Goal: Transaction & Acquisition: Purchase product/service

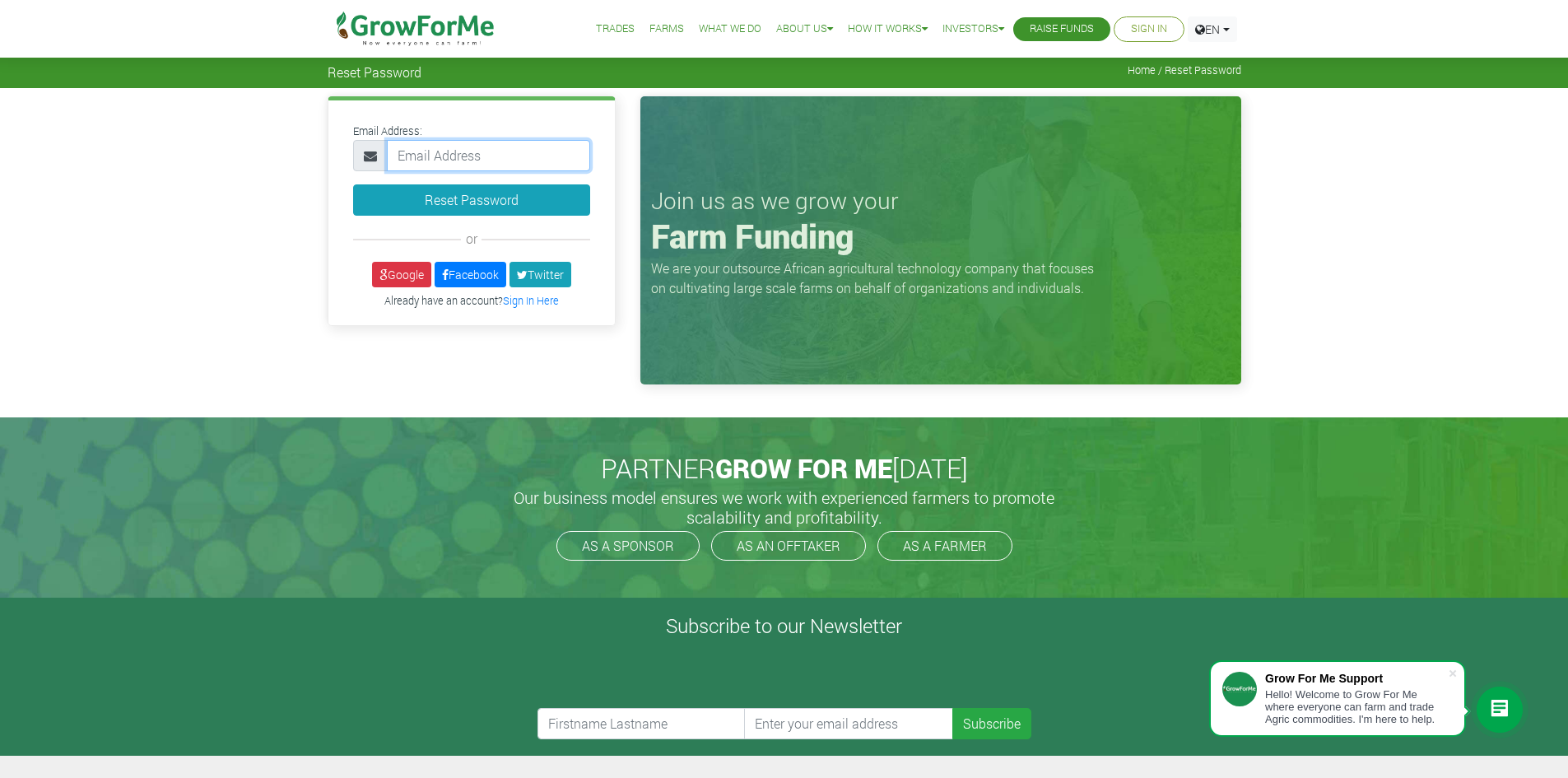
click at [457, 156] on input "email" at bounding box center [488, 155] width 203 height 31
type input "sweetdela@hotmail.com"
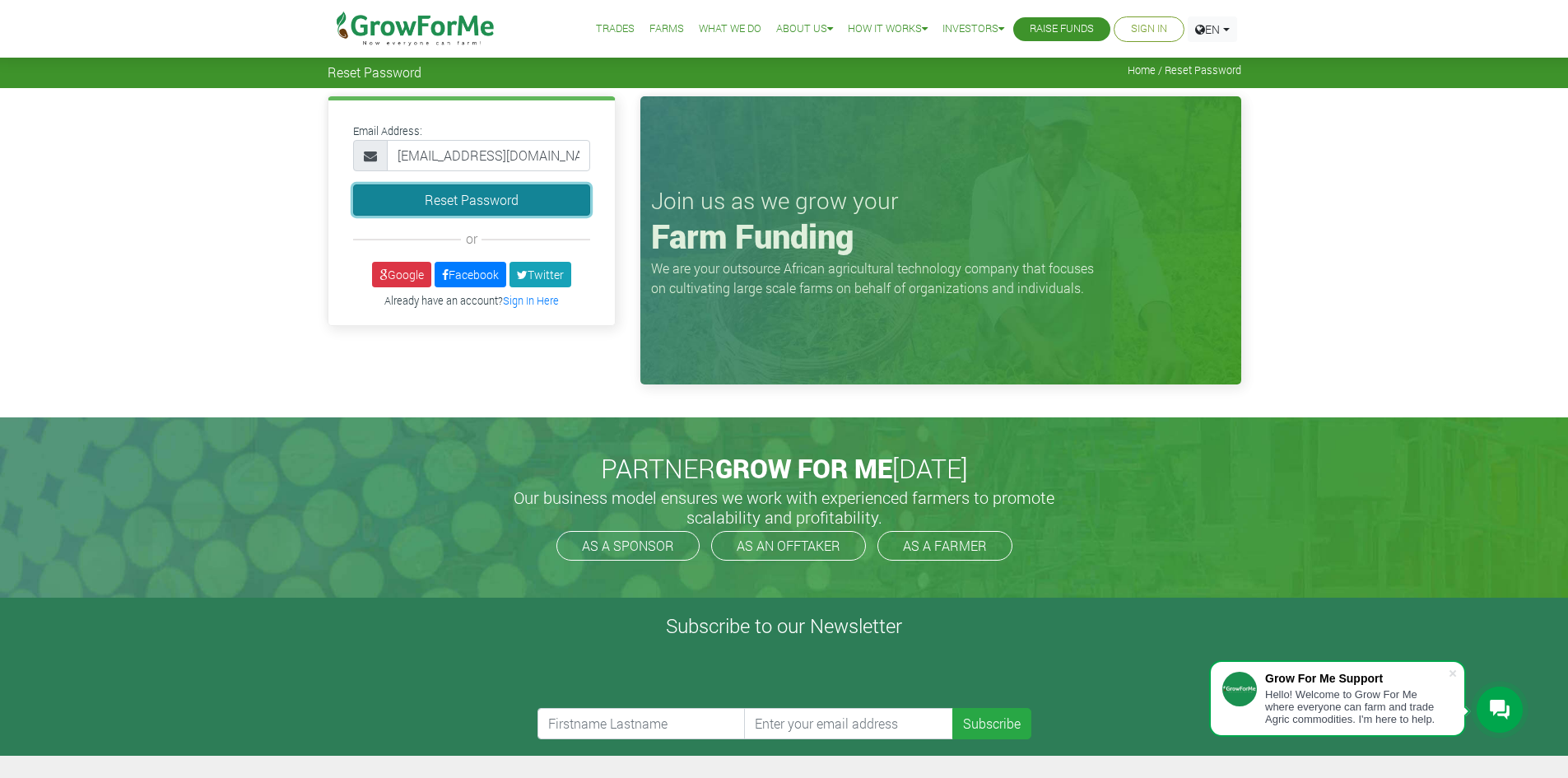
click at [491, 197] on button "Reset Password" at bounding box center [472, 199] width 237 height 31
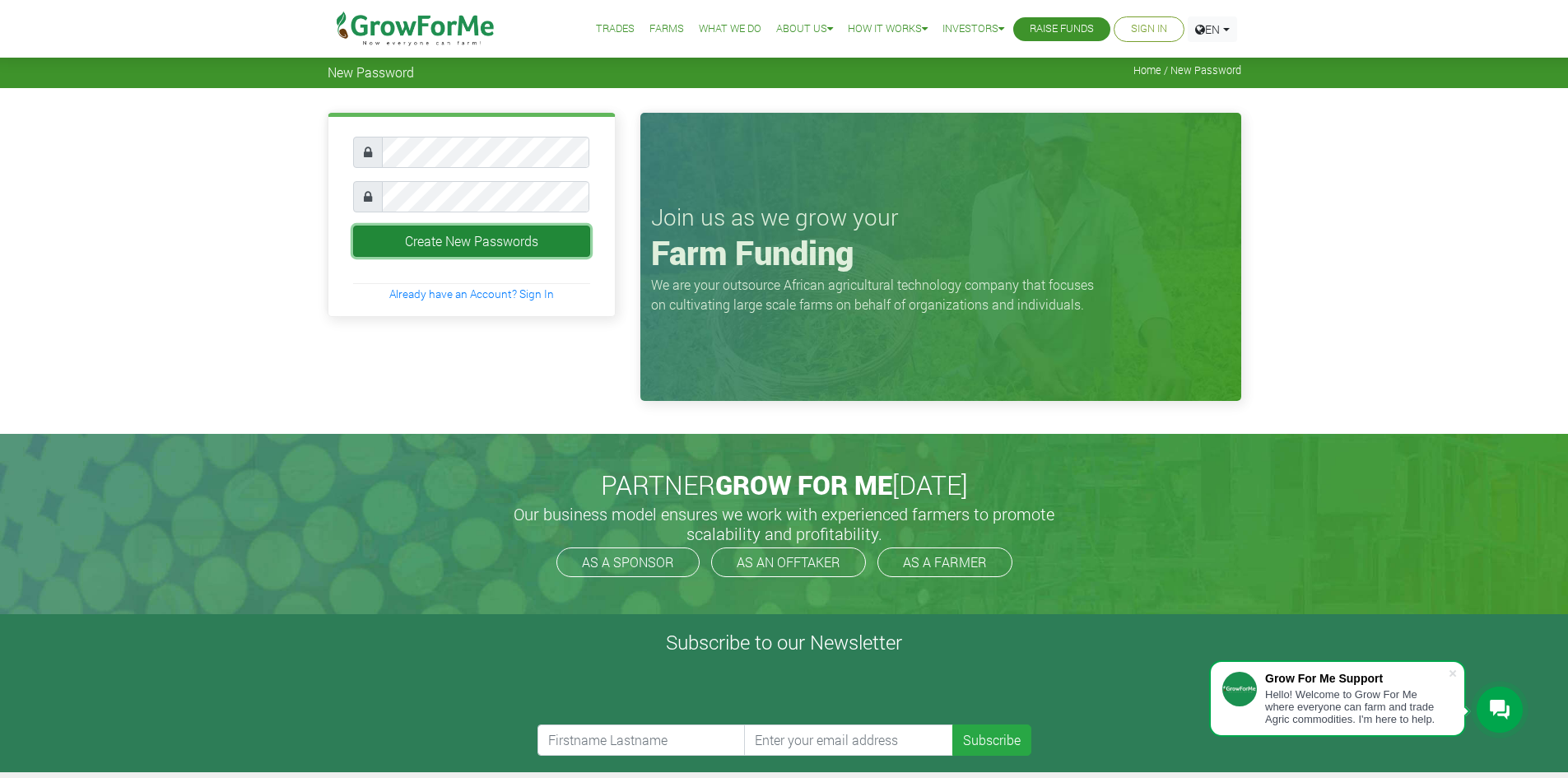
click at [513, 239] on button "Create New Passwords" at bounding box center [472, 241] width 237 height 31
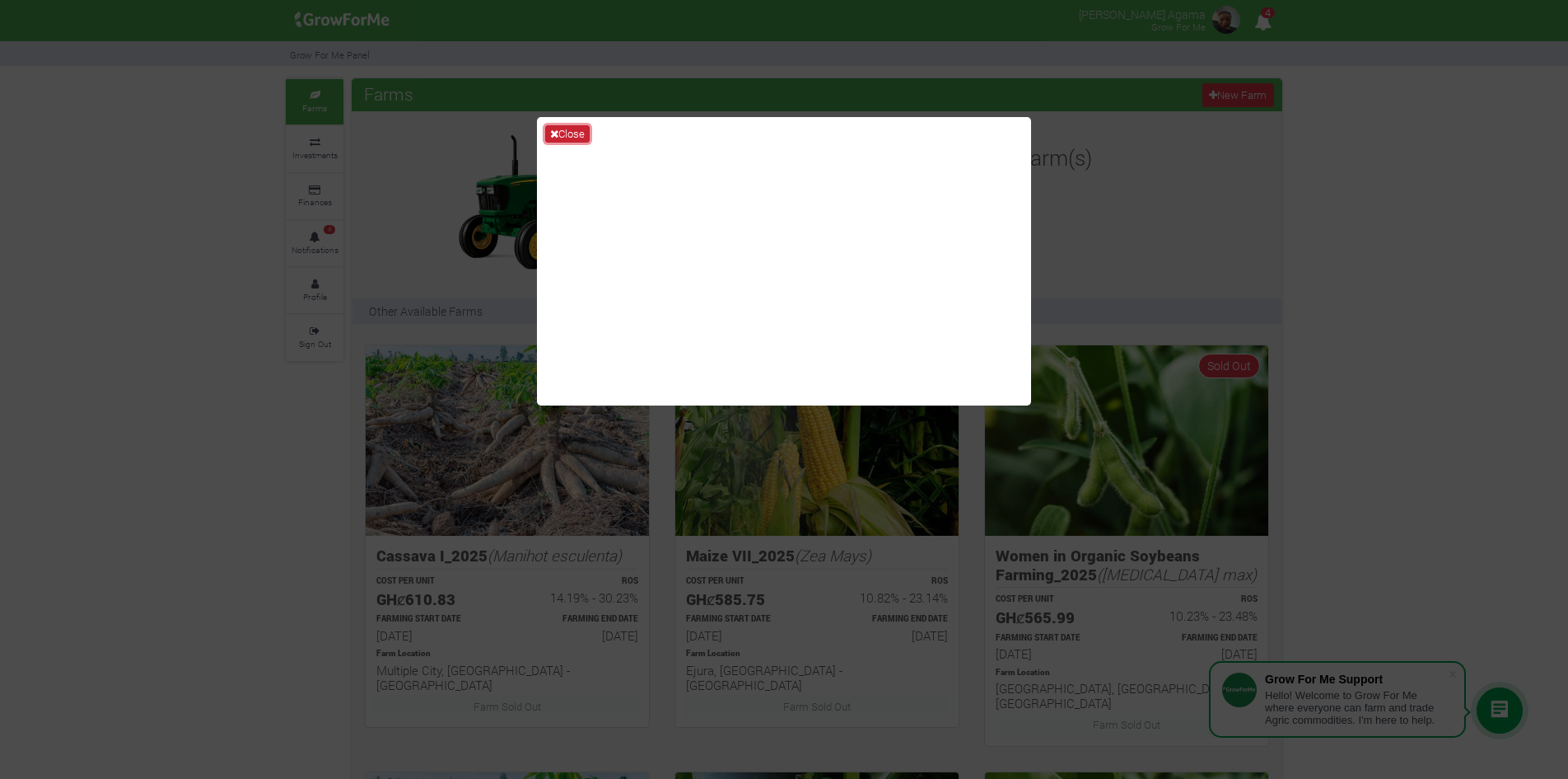
click at [569, 130] on button "Close" at bounding box center [568, 134] width 44 height 18
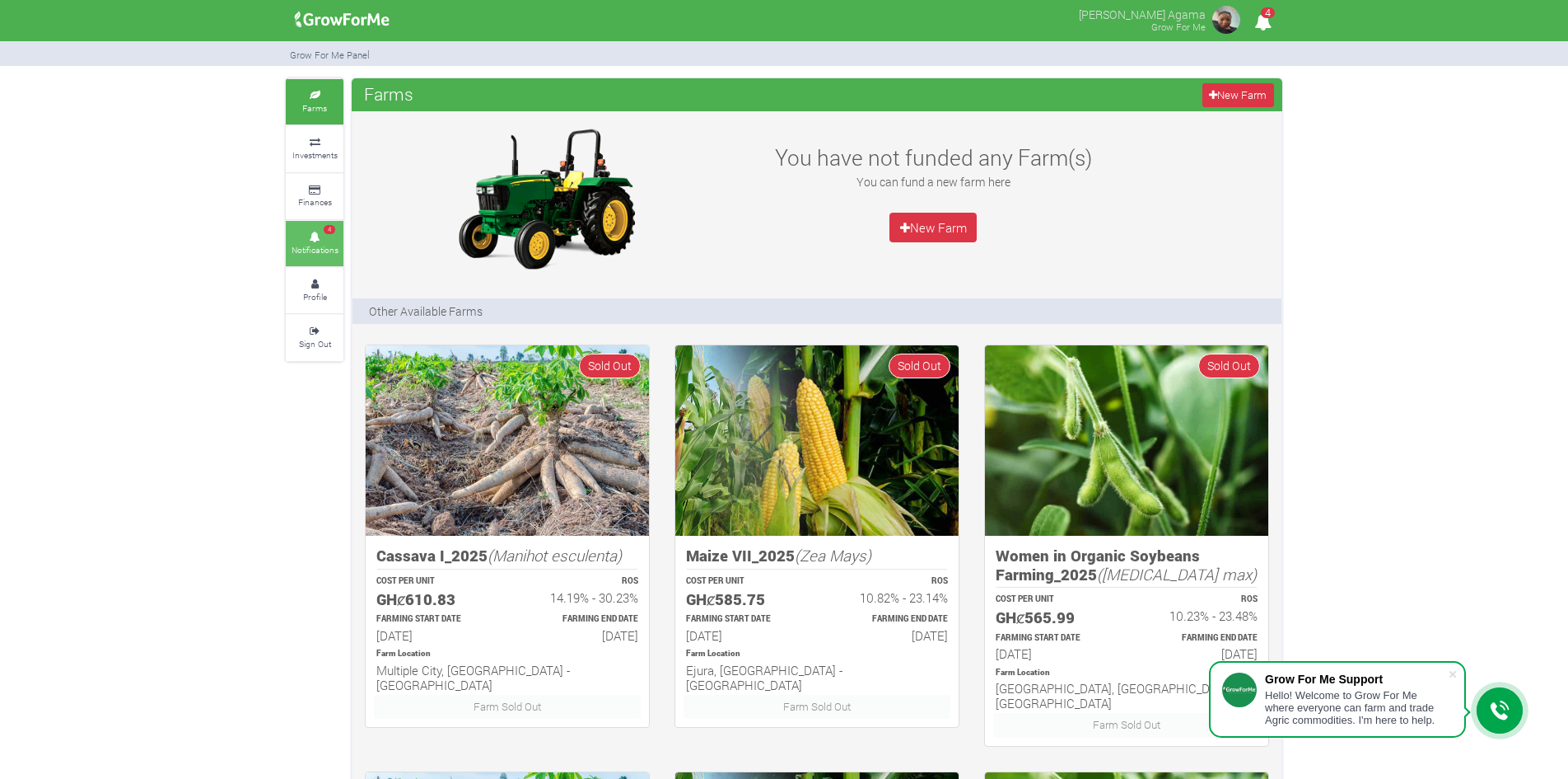
click at [311, 246] on small "Notifications" at bounding box center [315, 250] width 47 height 12
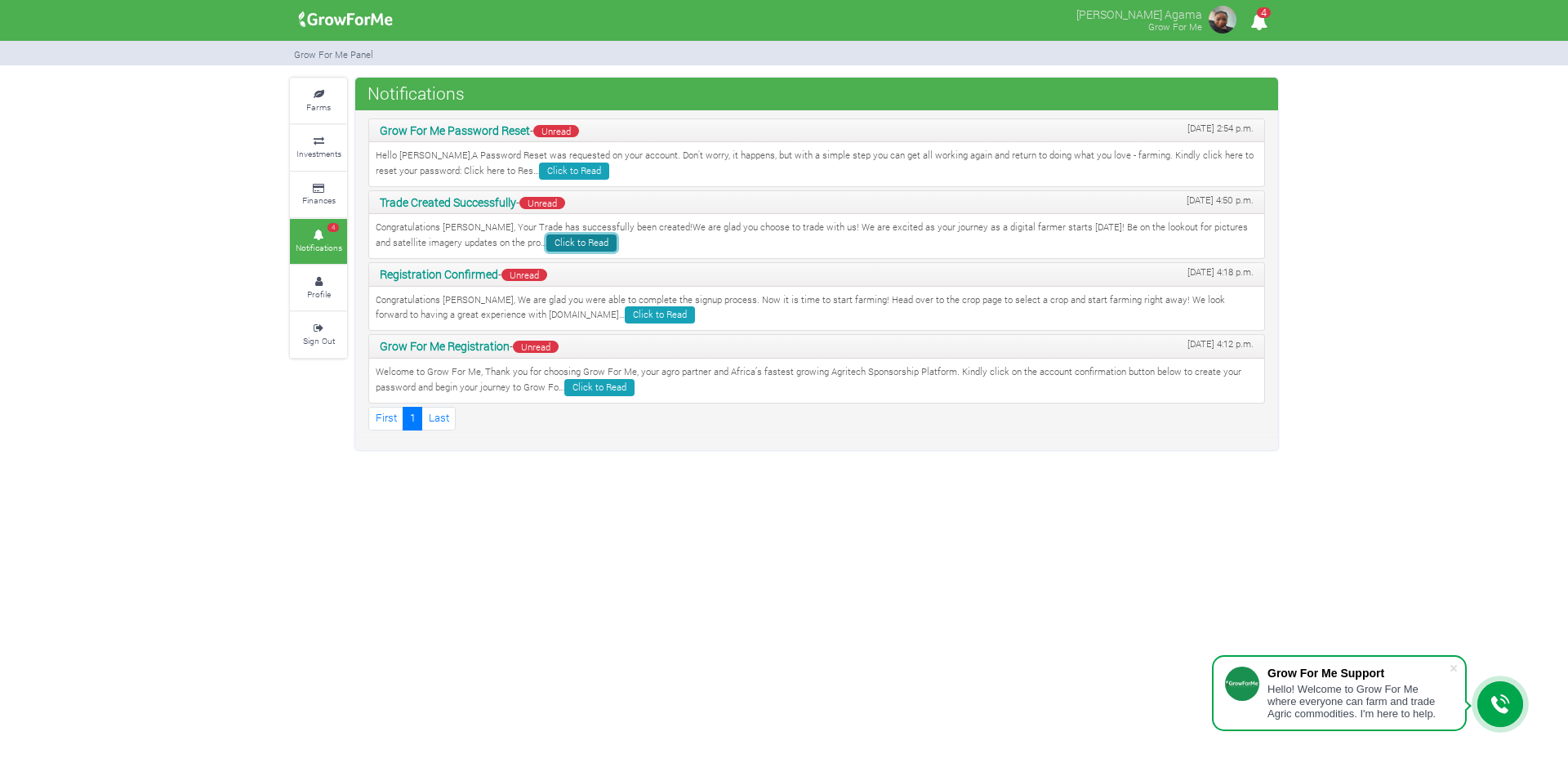
click at [547, 239] on link "Click to Read" at bounding box center [582, 243] width 71 height 17
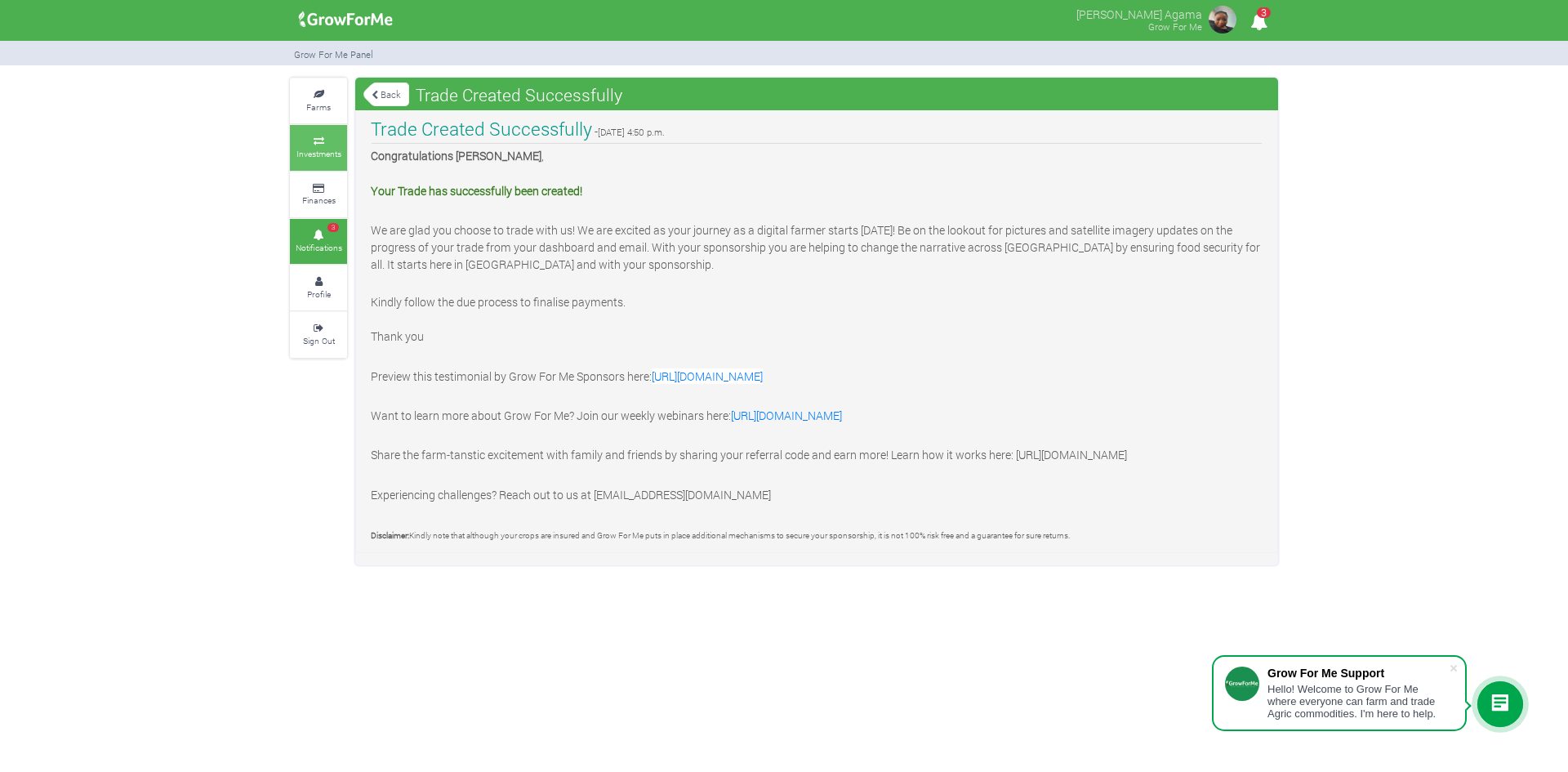
click at [311, 143] on icon at bounding box center [318, 141] width 49 height 9
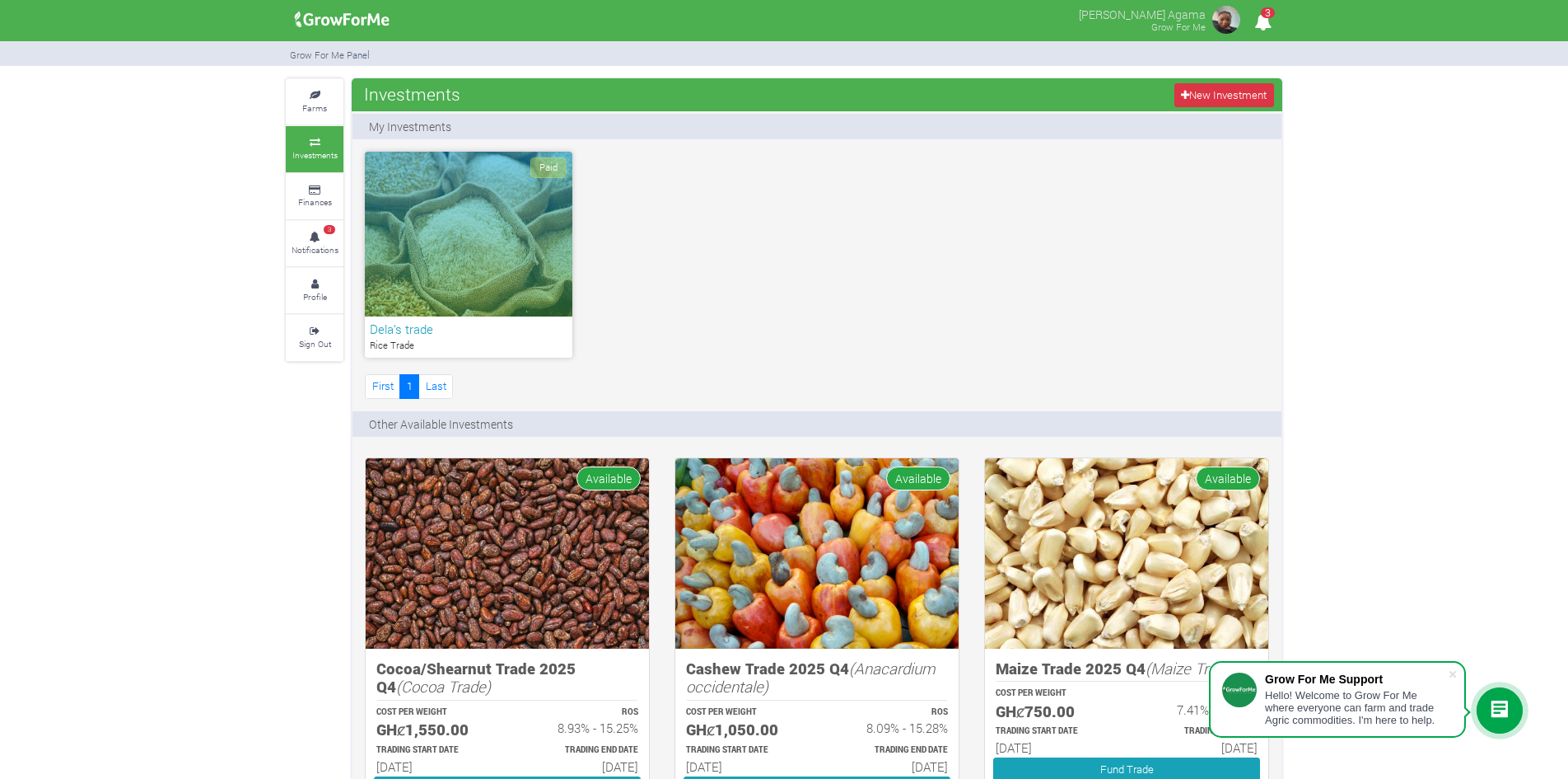
click at [492, 252] on div "Paid" at bounding box center [468, 233] width 207 height 165
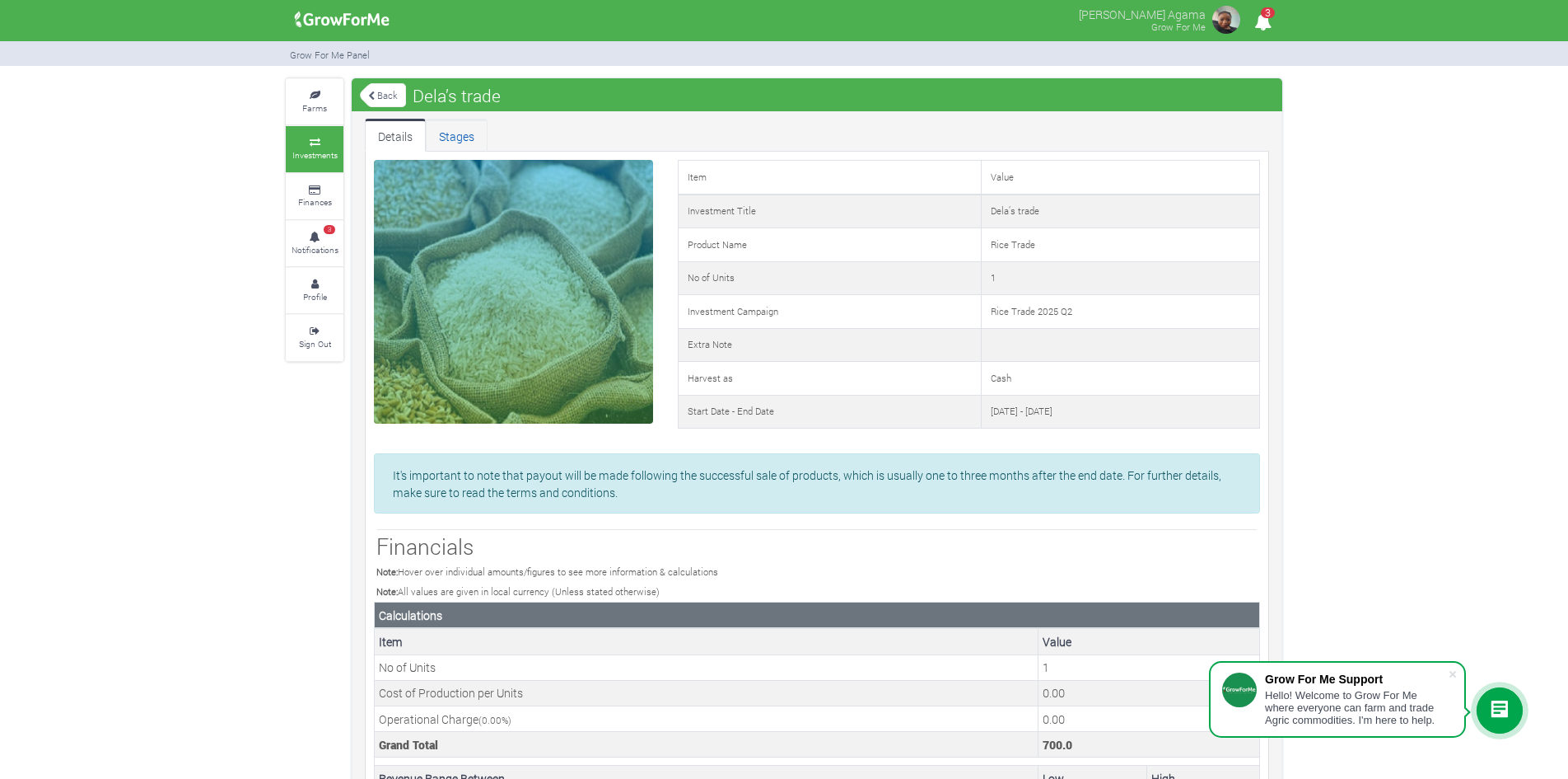
click at [452, 137] on link "Stages" at bounding box center [457, 135] width 62 height 33
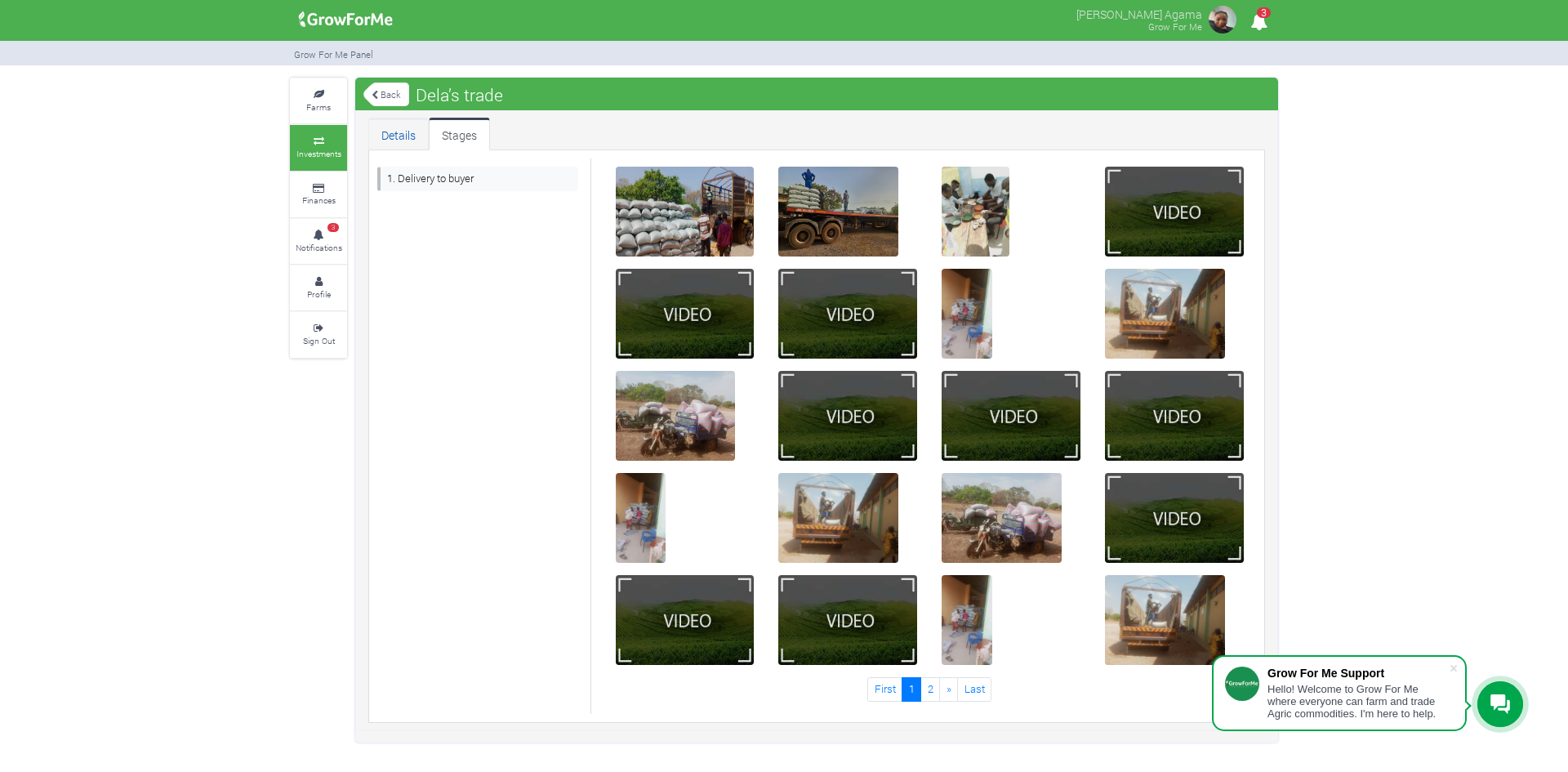
click at [401, 132] on link "Details" at bounding box center [397, 134] width 60 height 32
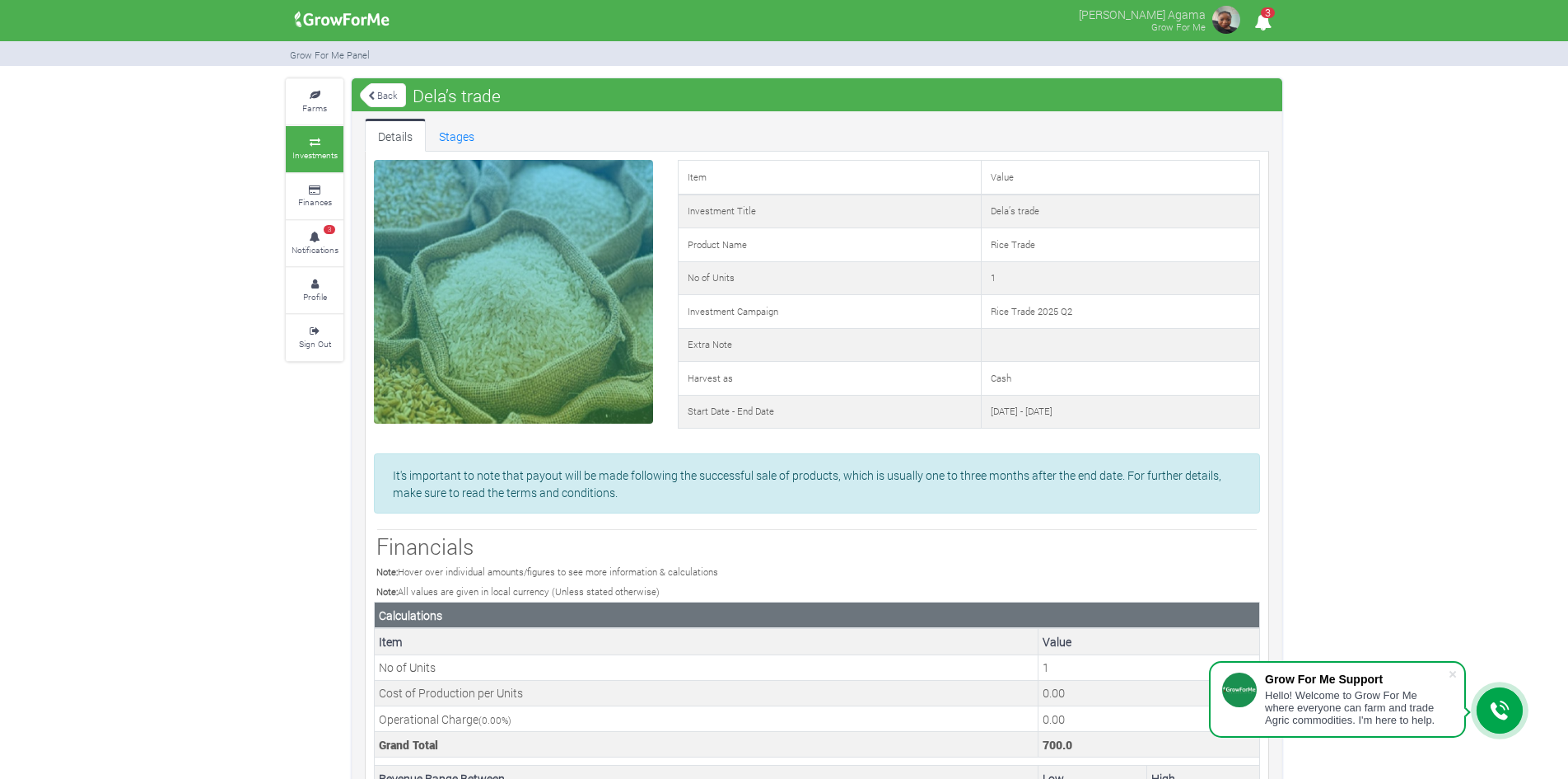
click at [1262, 16] on span "3" at bounding box center [1268, 13] width 14 height 11
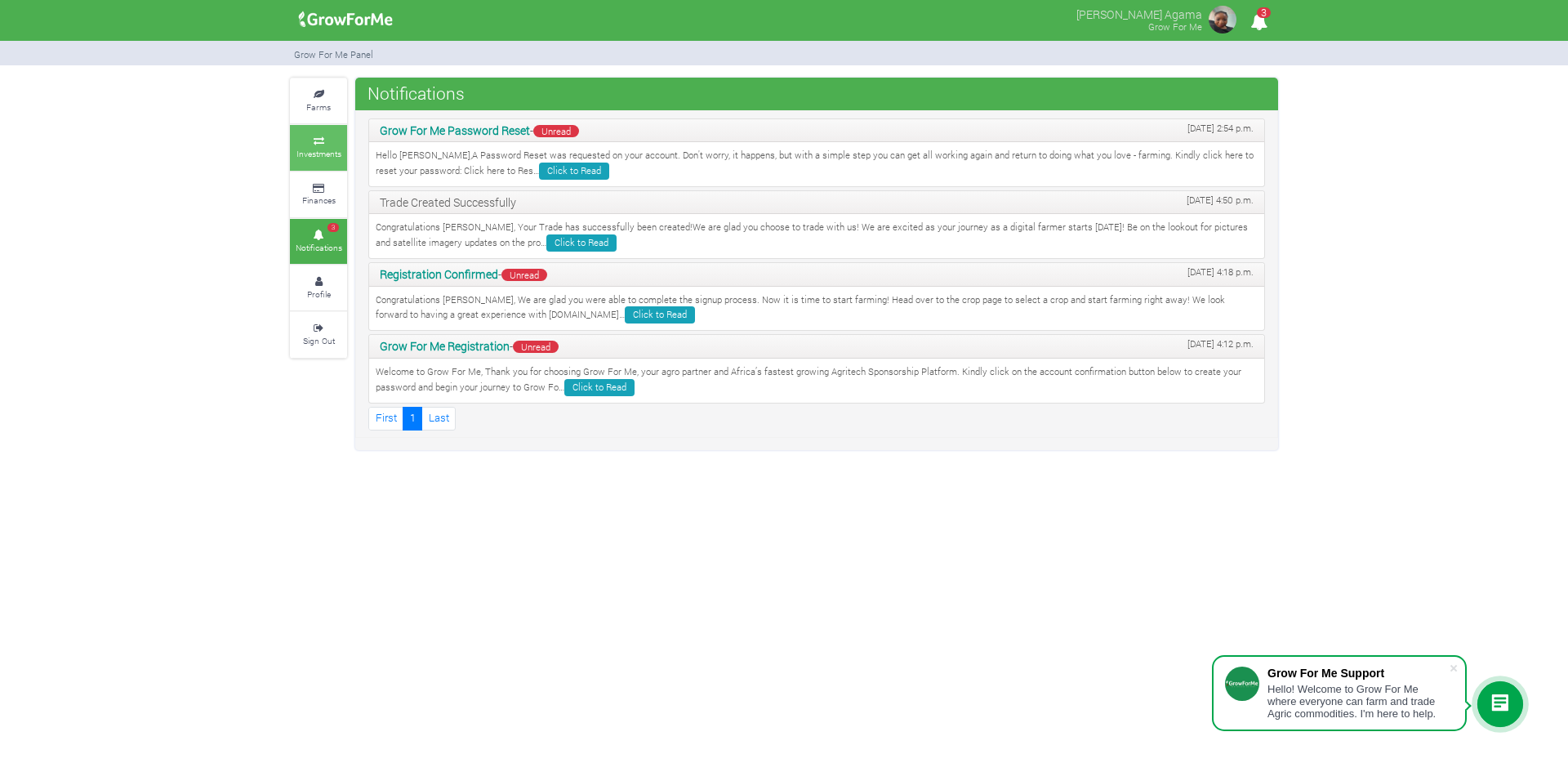
click at [318, 153] on small "Investments" at bounding box center [318, 154] width 45 height 11
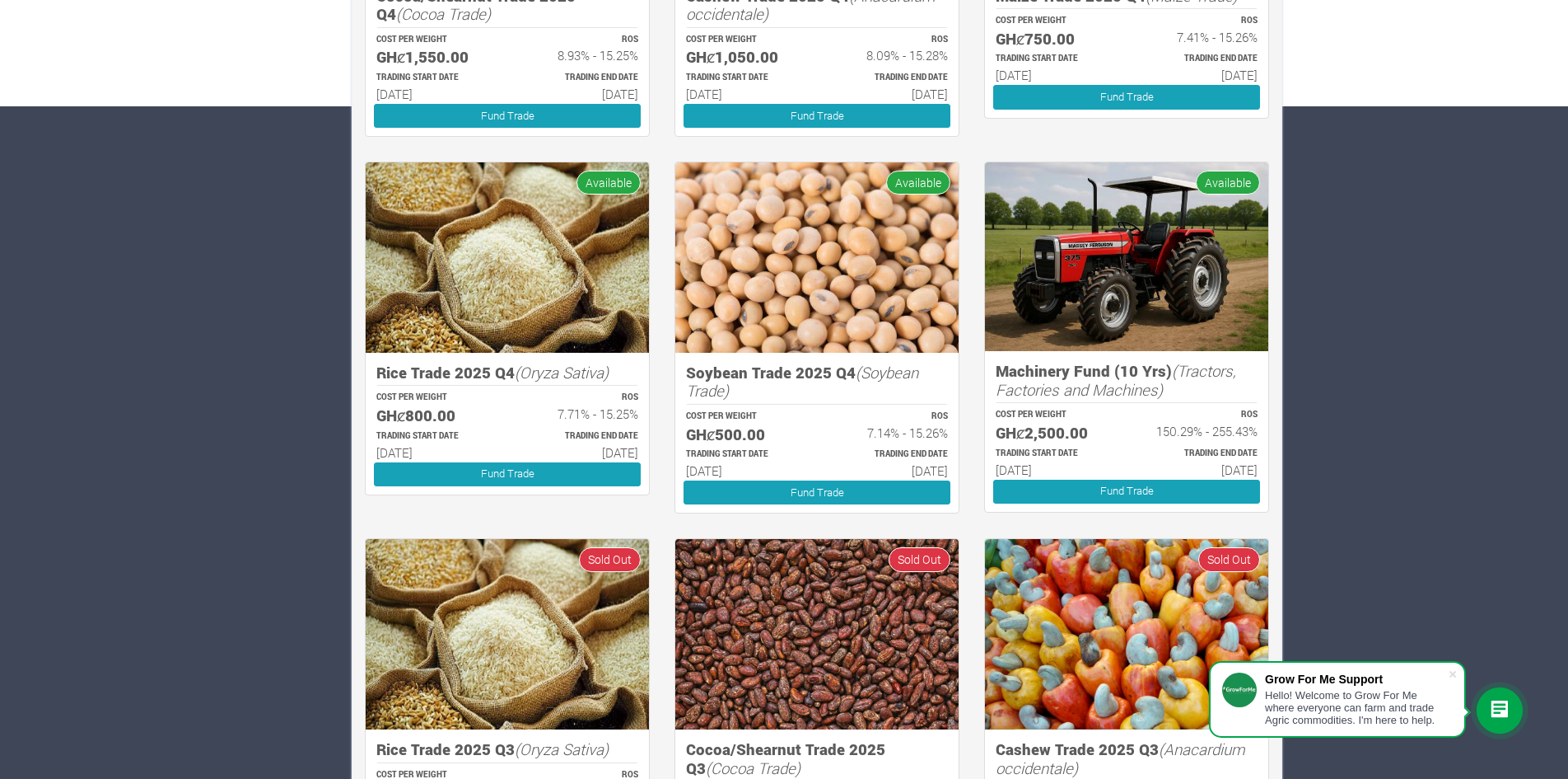
scroll to position [666, 0]
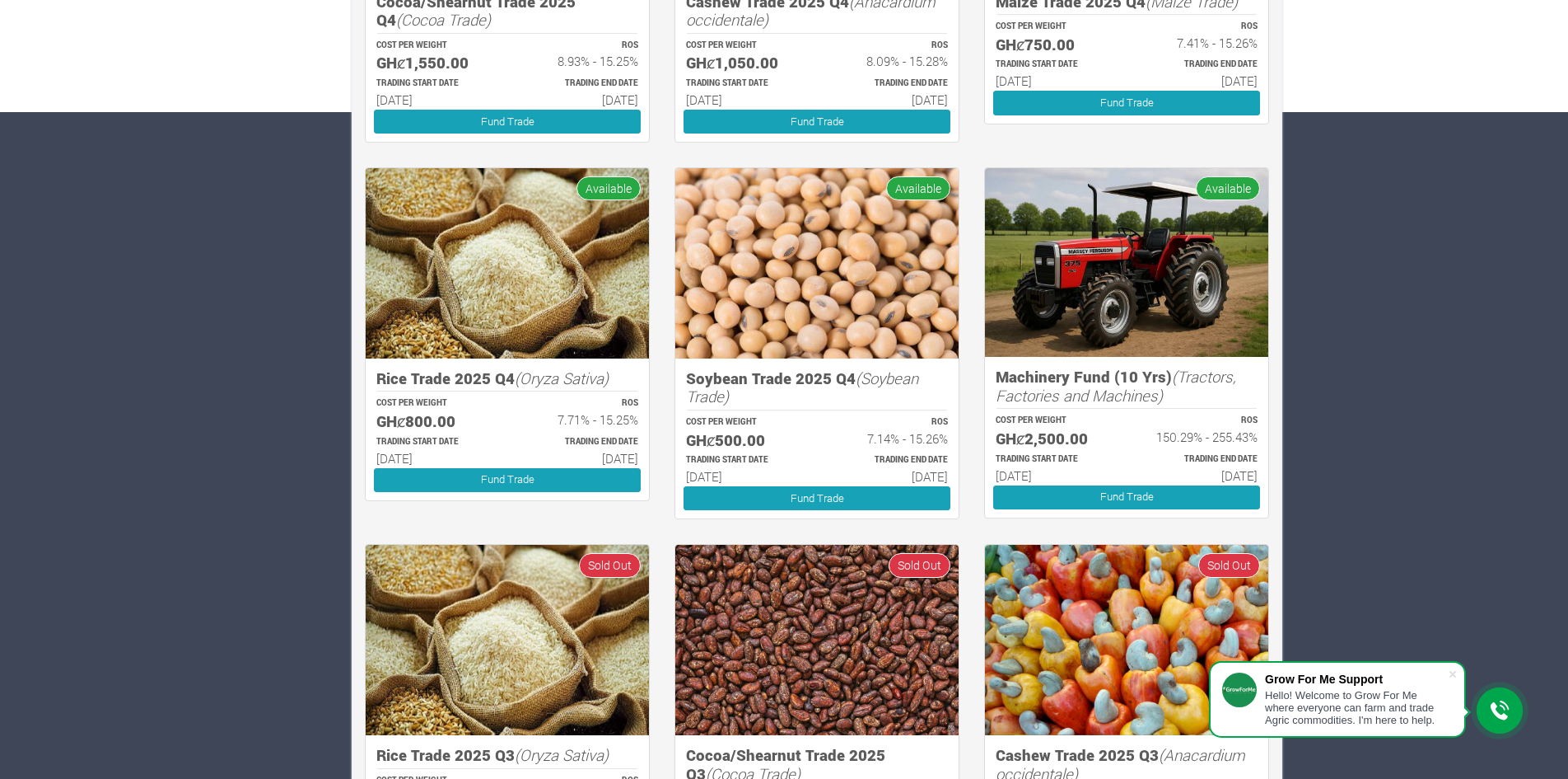
click at [1121, 288] on img at bounding box center [1127, 262] width 283 height 189
click at [1103, 208] on img at bounding box center [1127, 262] width 283 height 189
click at [1051, 491] on link "Fund Trade" at bounding box center [1127, 497] width 267 height 24
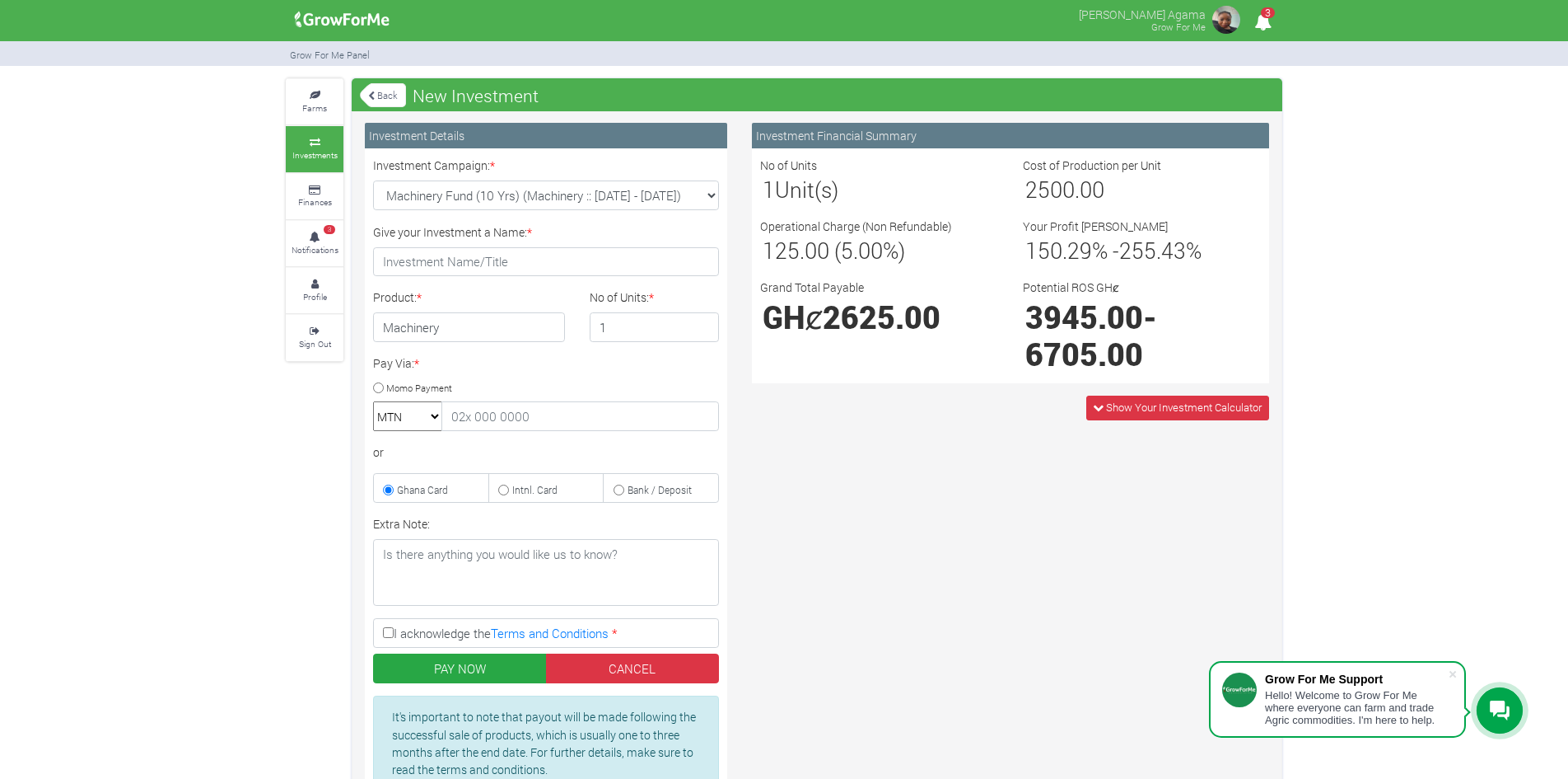
click at [383, 96] on link "Back" at bounding box center [384, 95] width 46 height 27
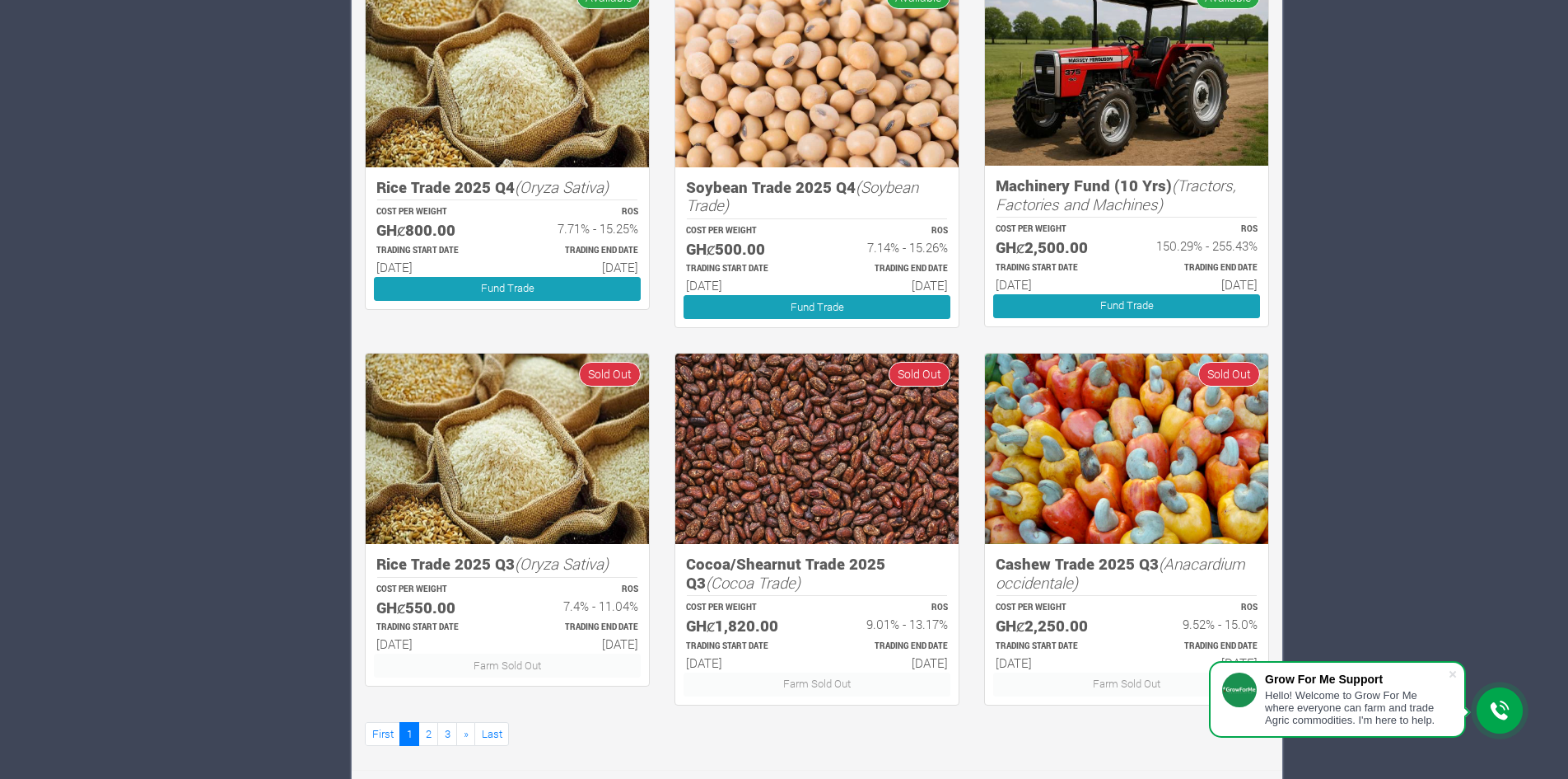
scroll to position [862, 0]
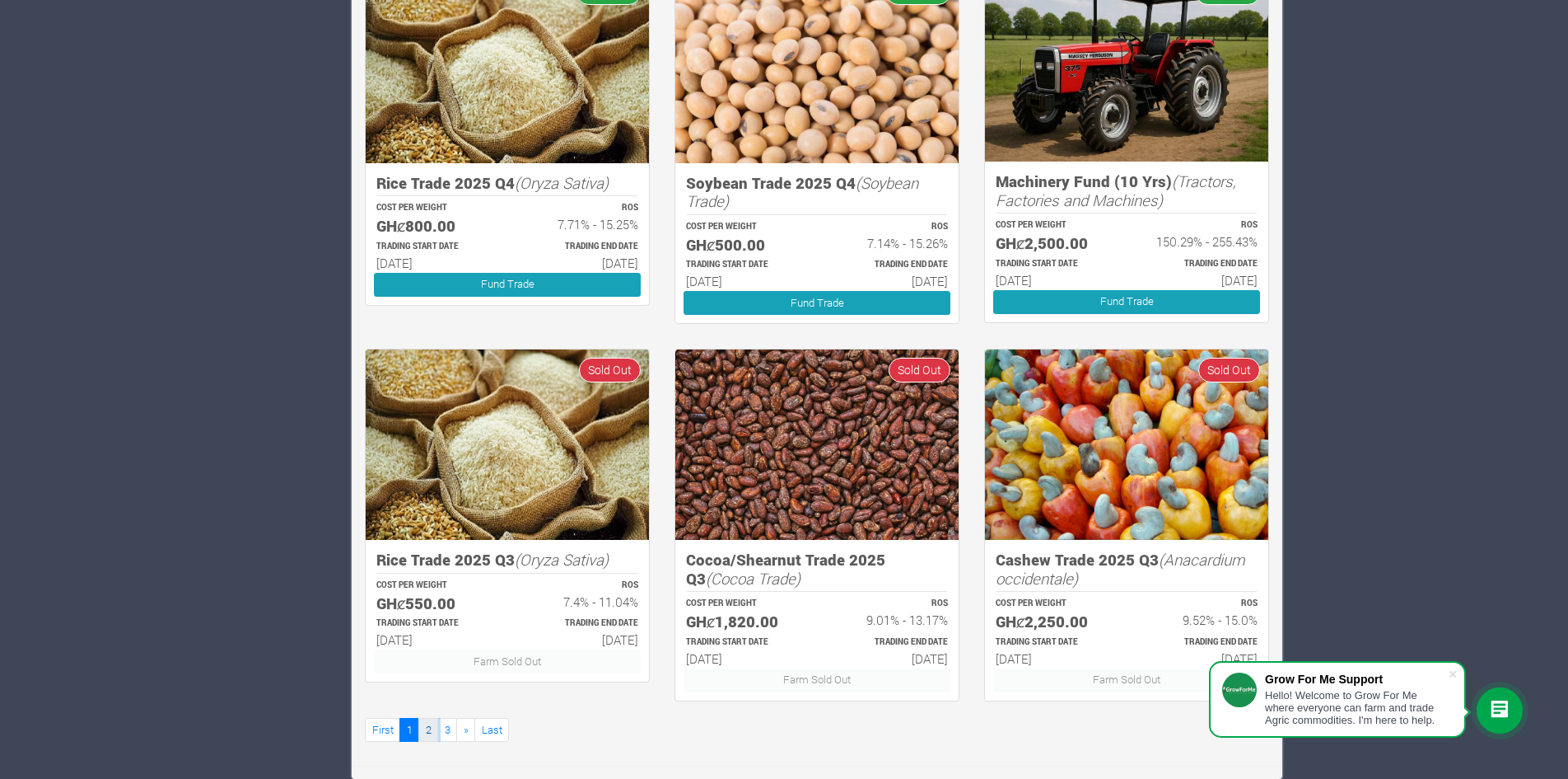
click at [429, 732] on link "2" at bounding box center [428, 729] width 20 height 24
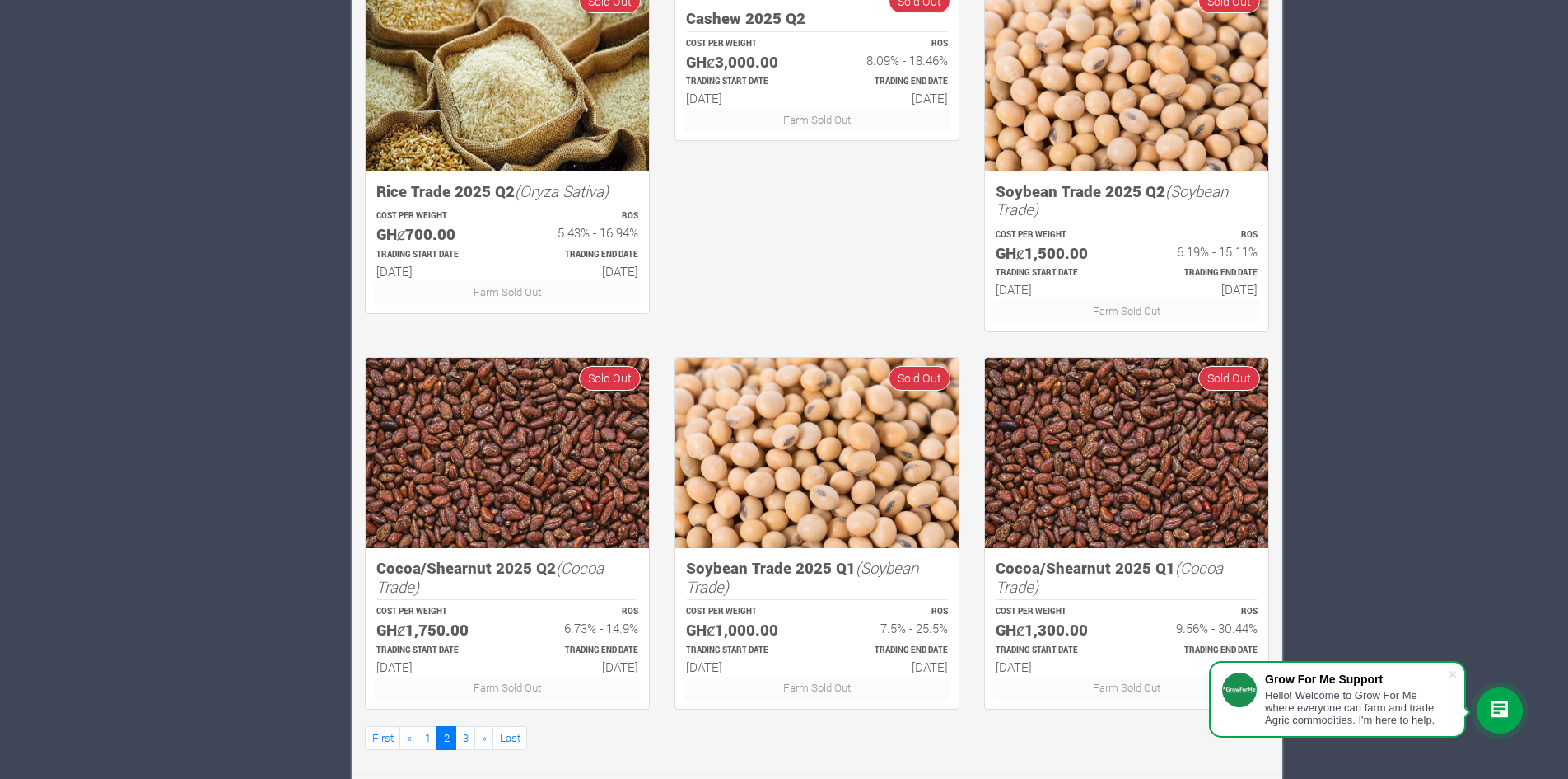
scroll to position [862, 0]
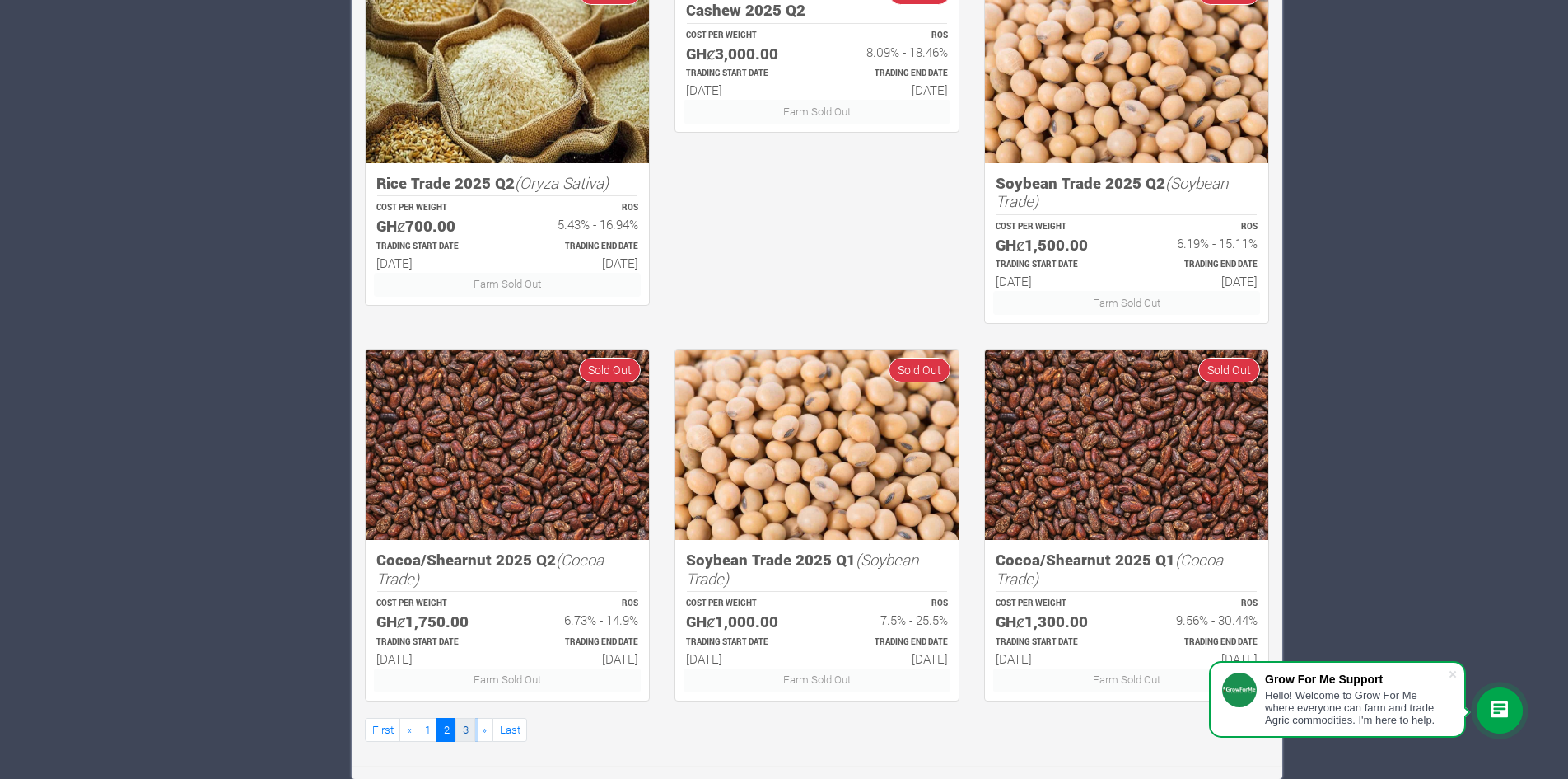
click at [464, 729] on link "3" at bounding box center [465, 729] width 20 height 24
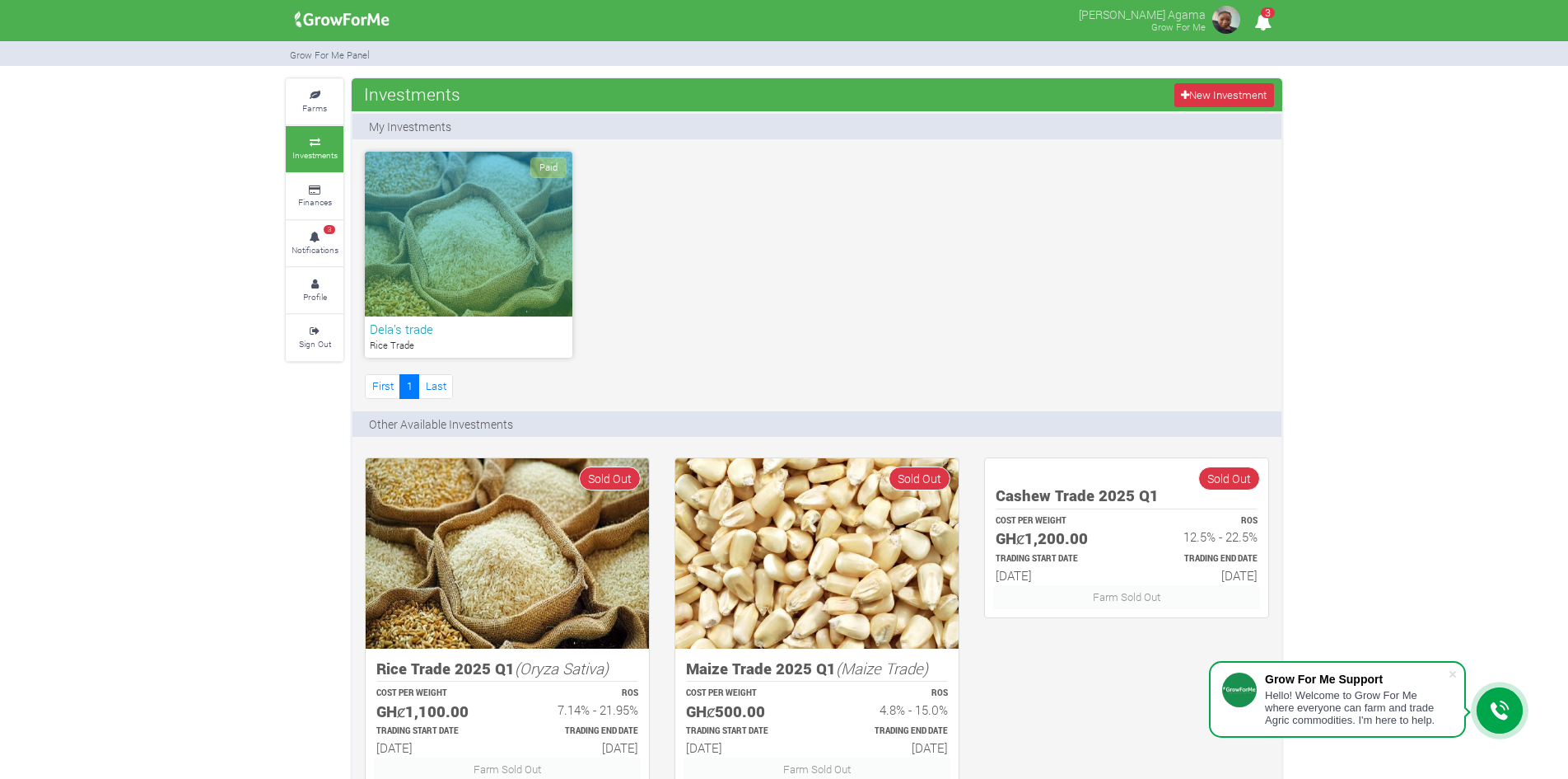
scroll to position [90, 0]
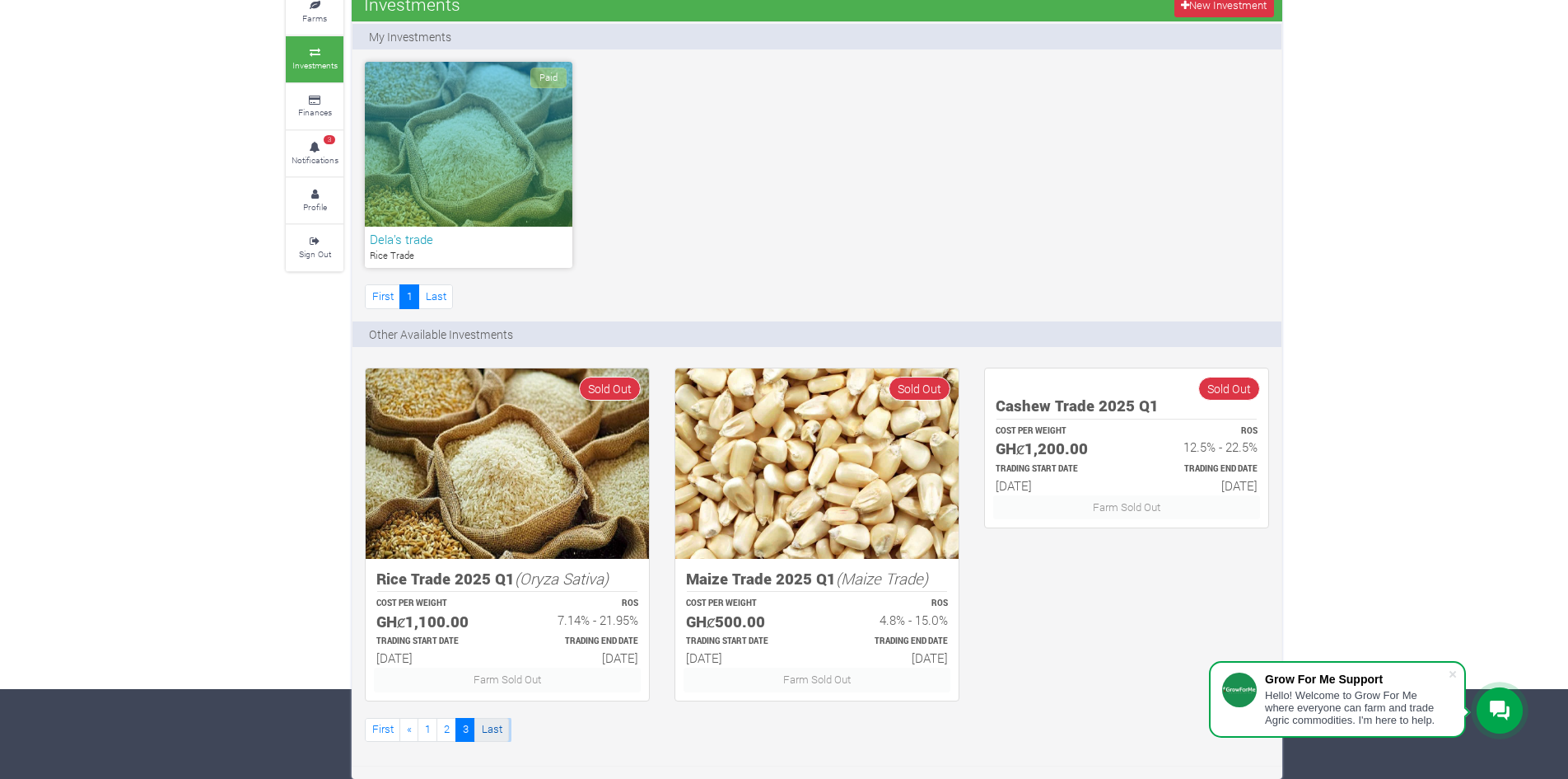
click at [493, 725] on link "Last" at bounding box center [492, 729] width 35 height 24
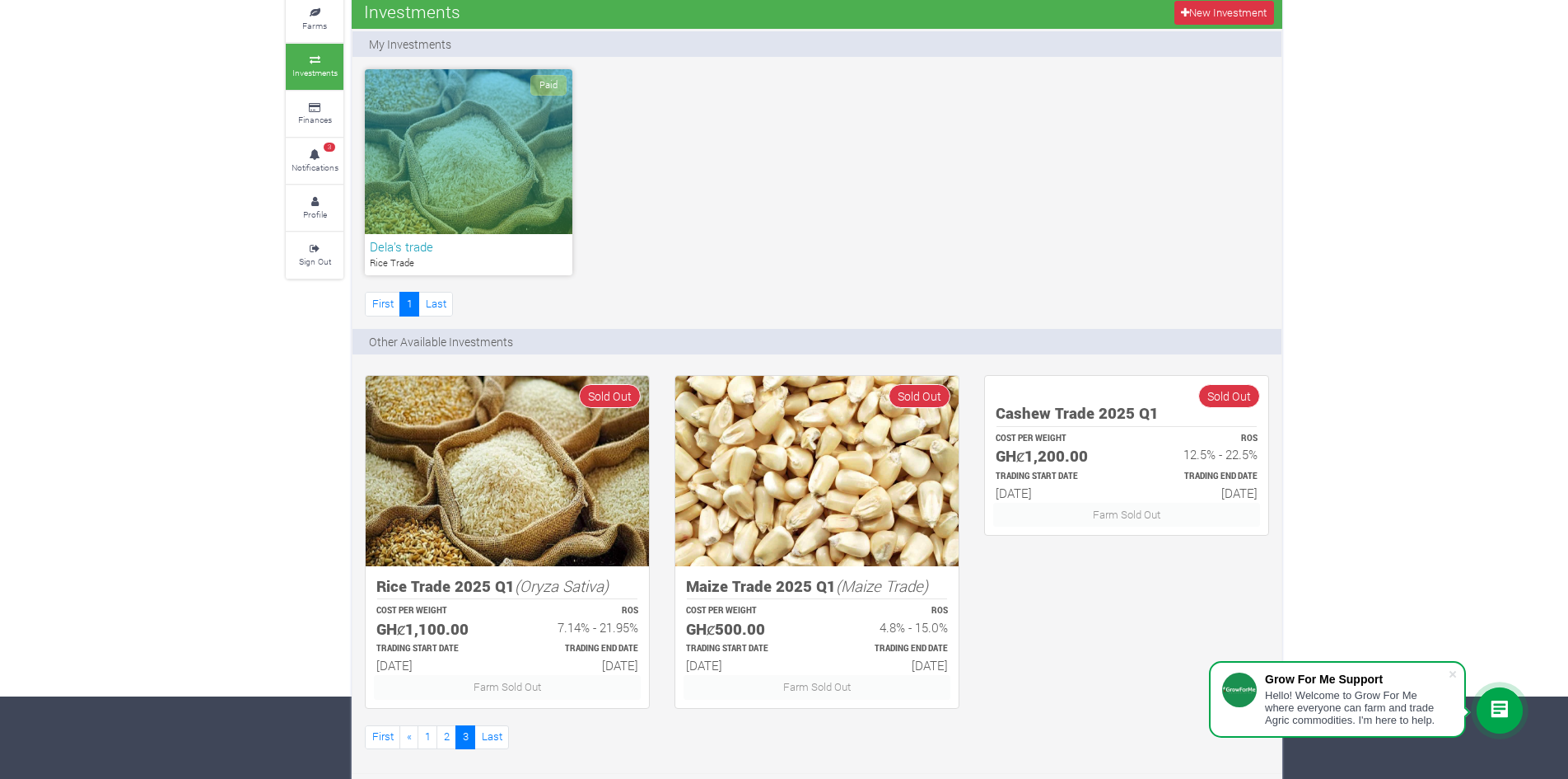
scroll to position [90, 0]
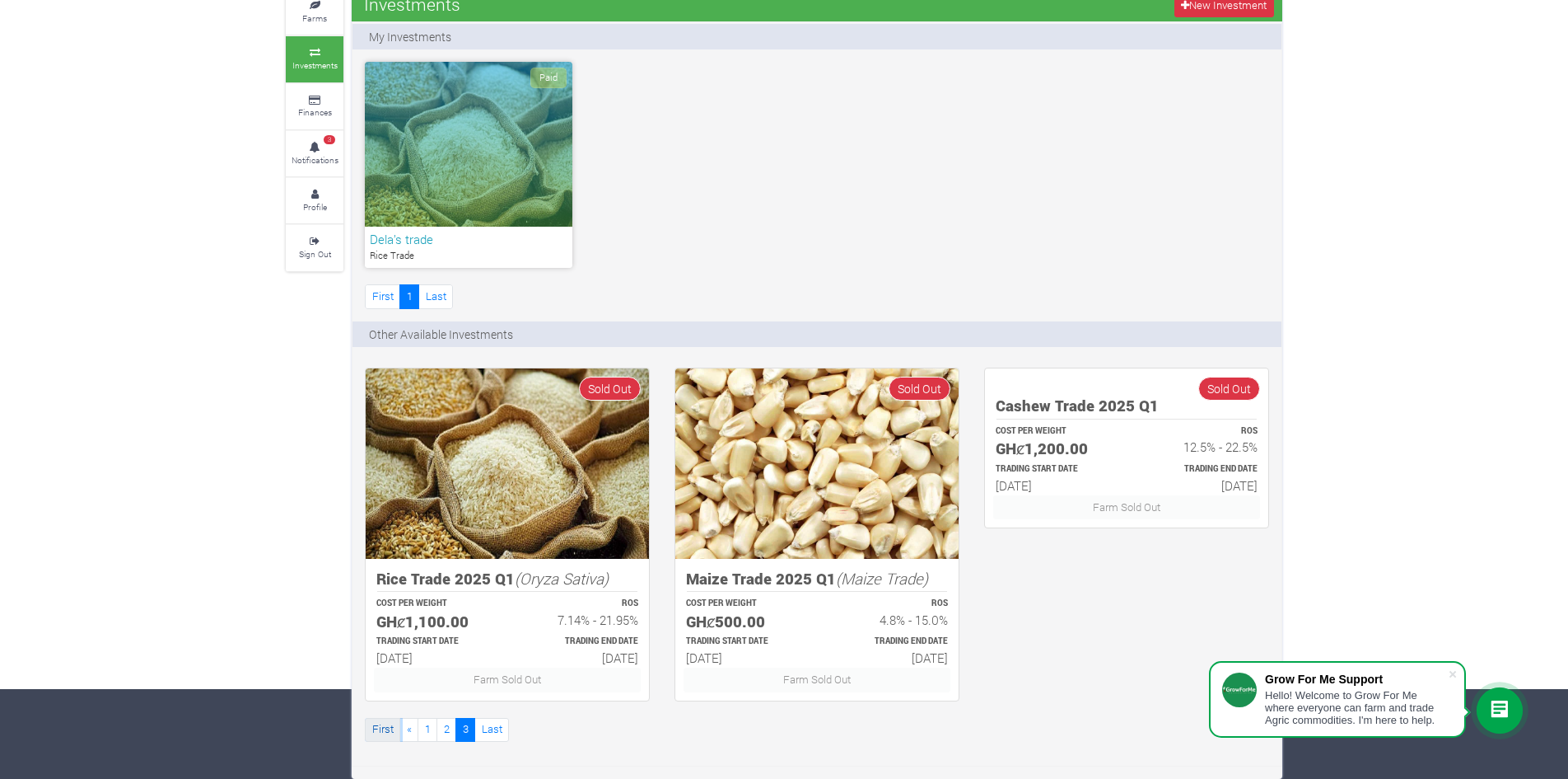
click at [383, 729] on link "First" at bounding box center [383, 729] width 36 height 24
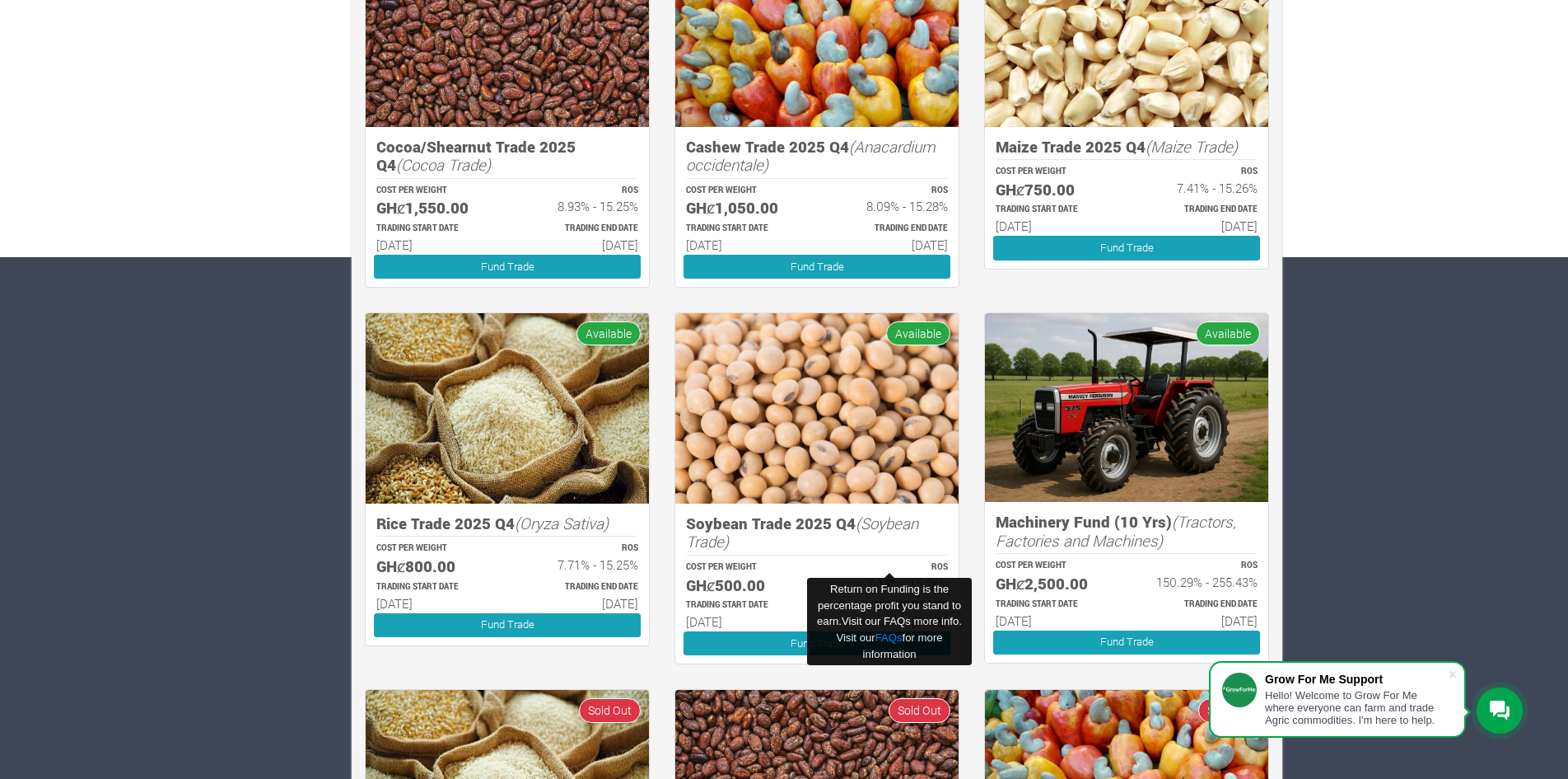
scroll to position [532, 0]
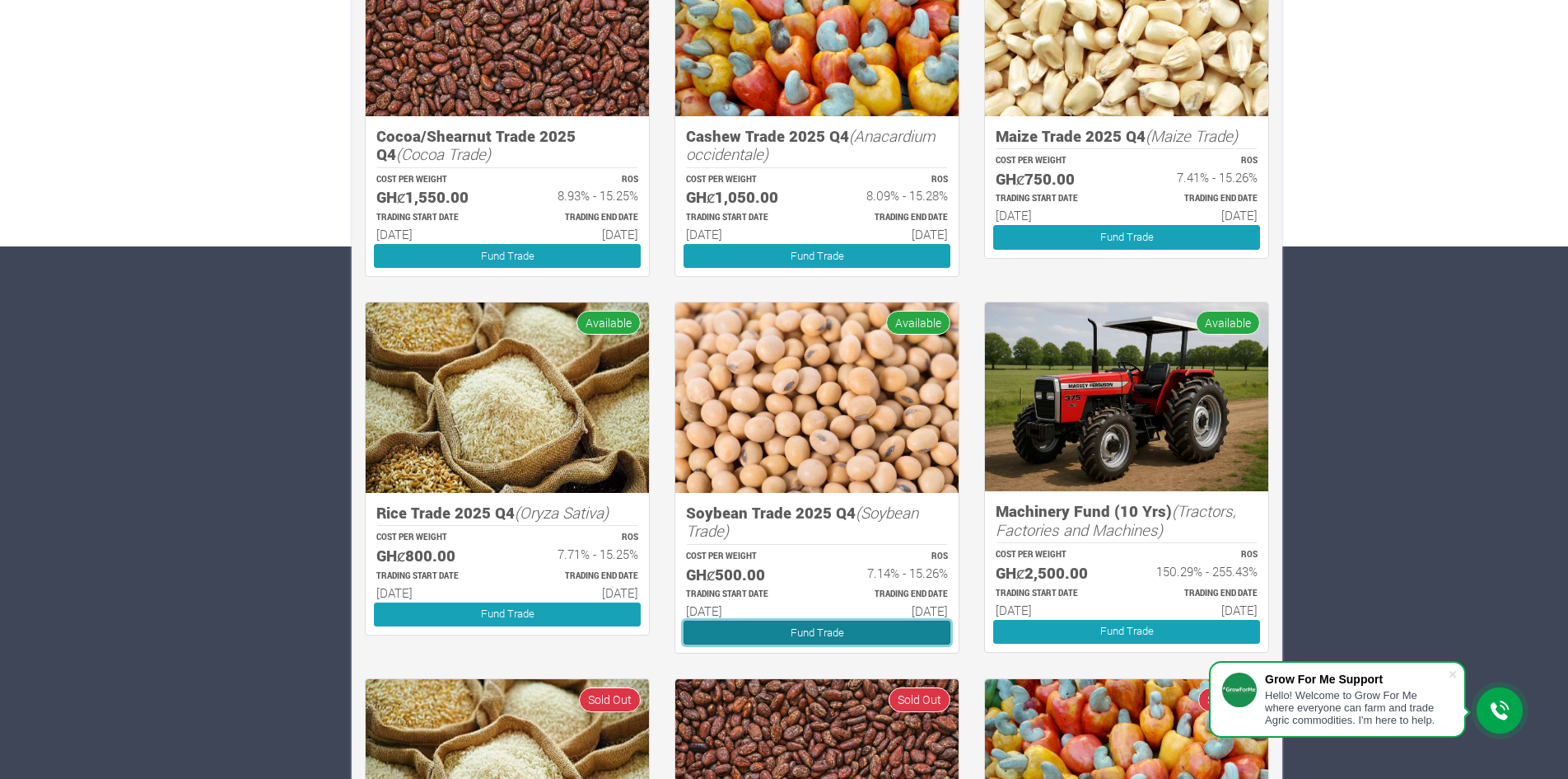
click at [764, 626] on link "Fund Trade" at bounding box center [816, 632] width 267 height 24
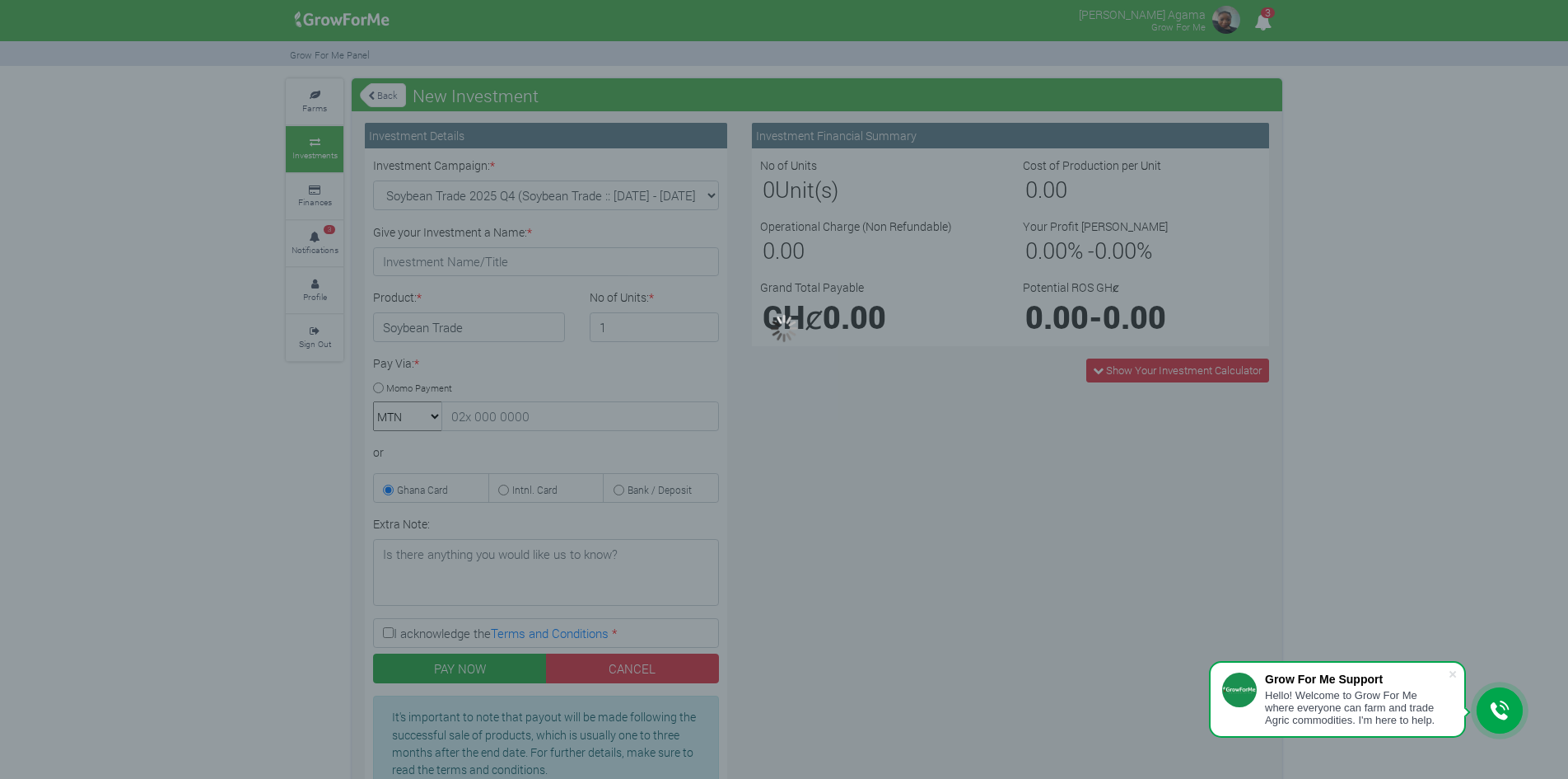
type input "1"
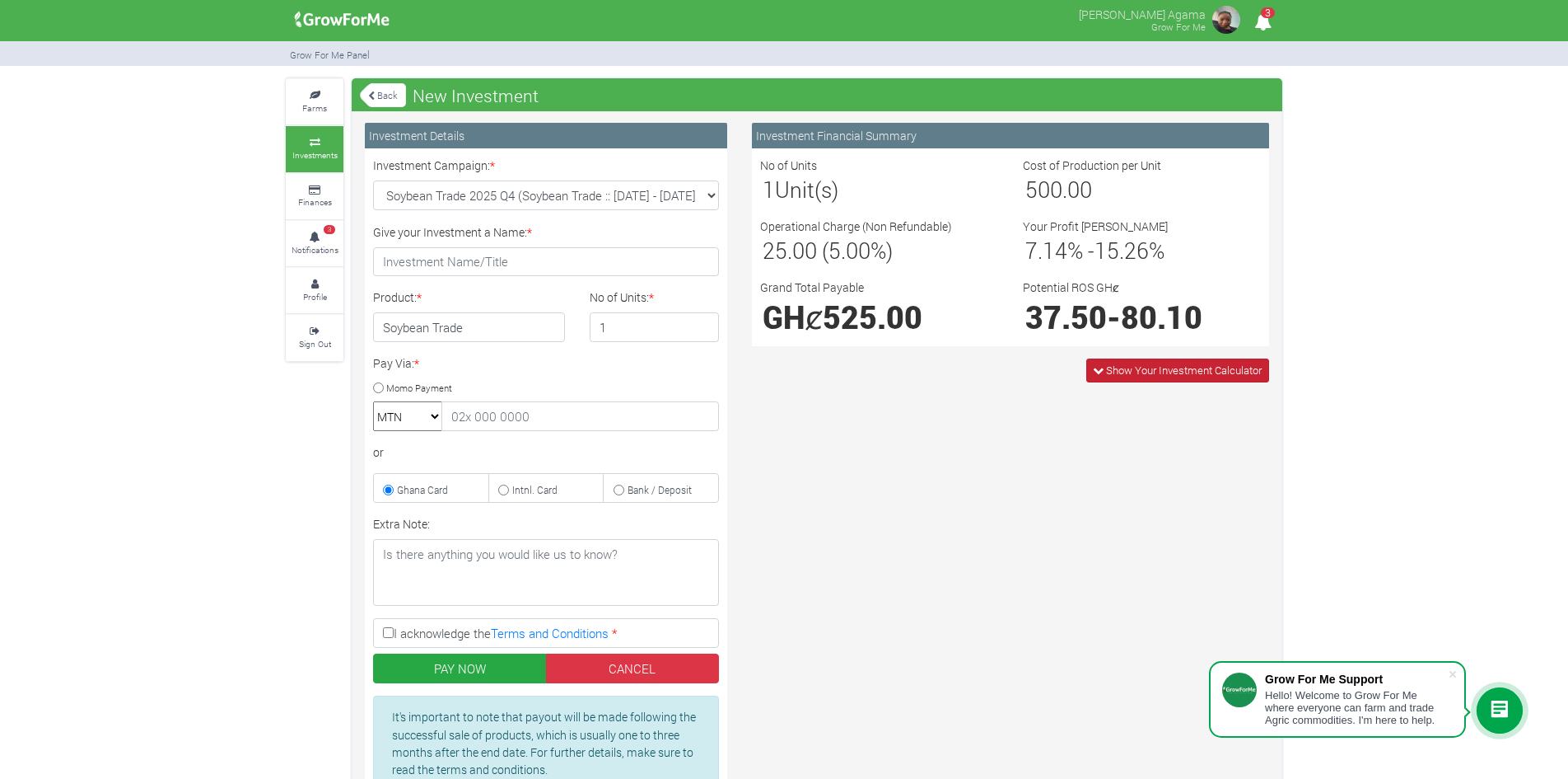
click at [1192, 366] on span "Show Your Investment Calculator" at bounding box center [1184, 369] width 156 height 14
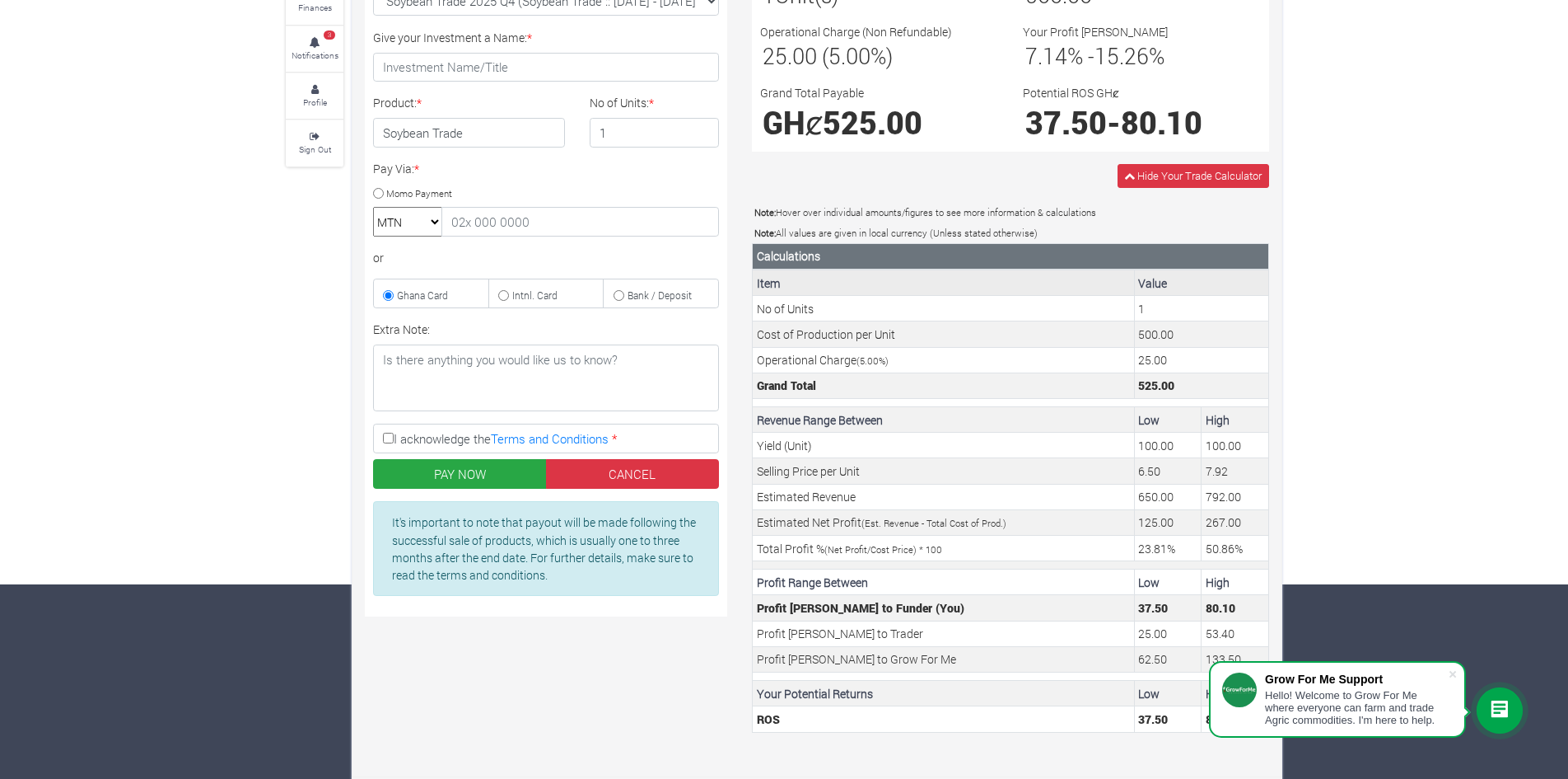
scroll to position [205, 0]
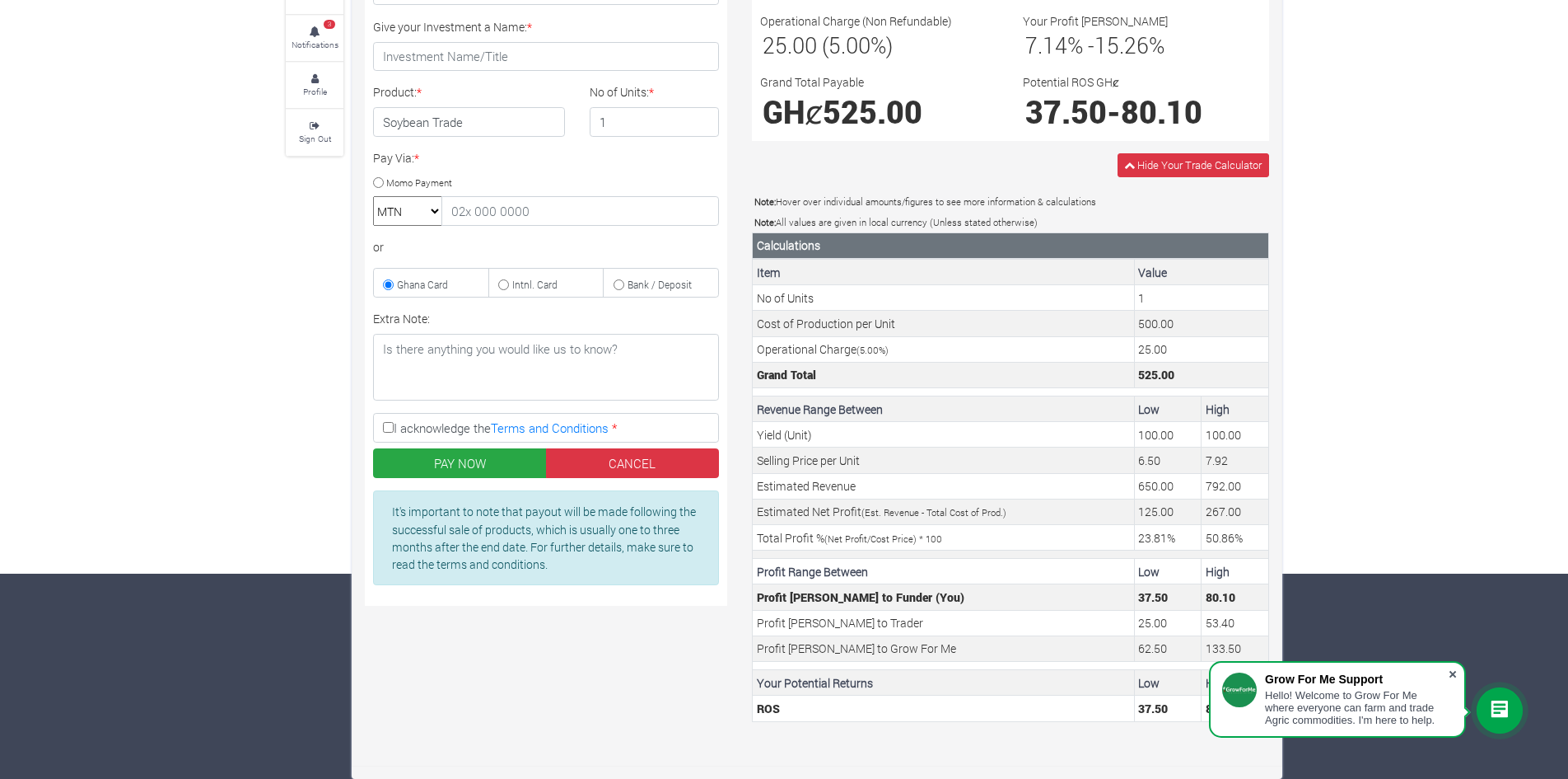
click at [1455, 669] on span at bounding box center [1452, 674] width 16 height 16
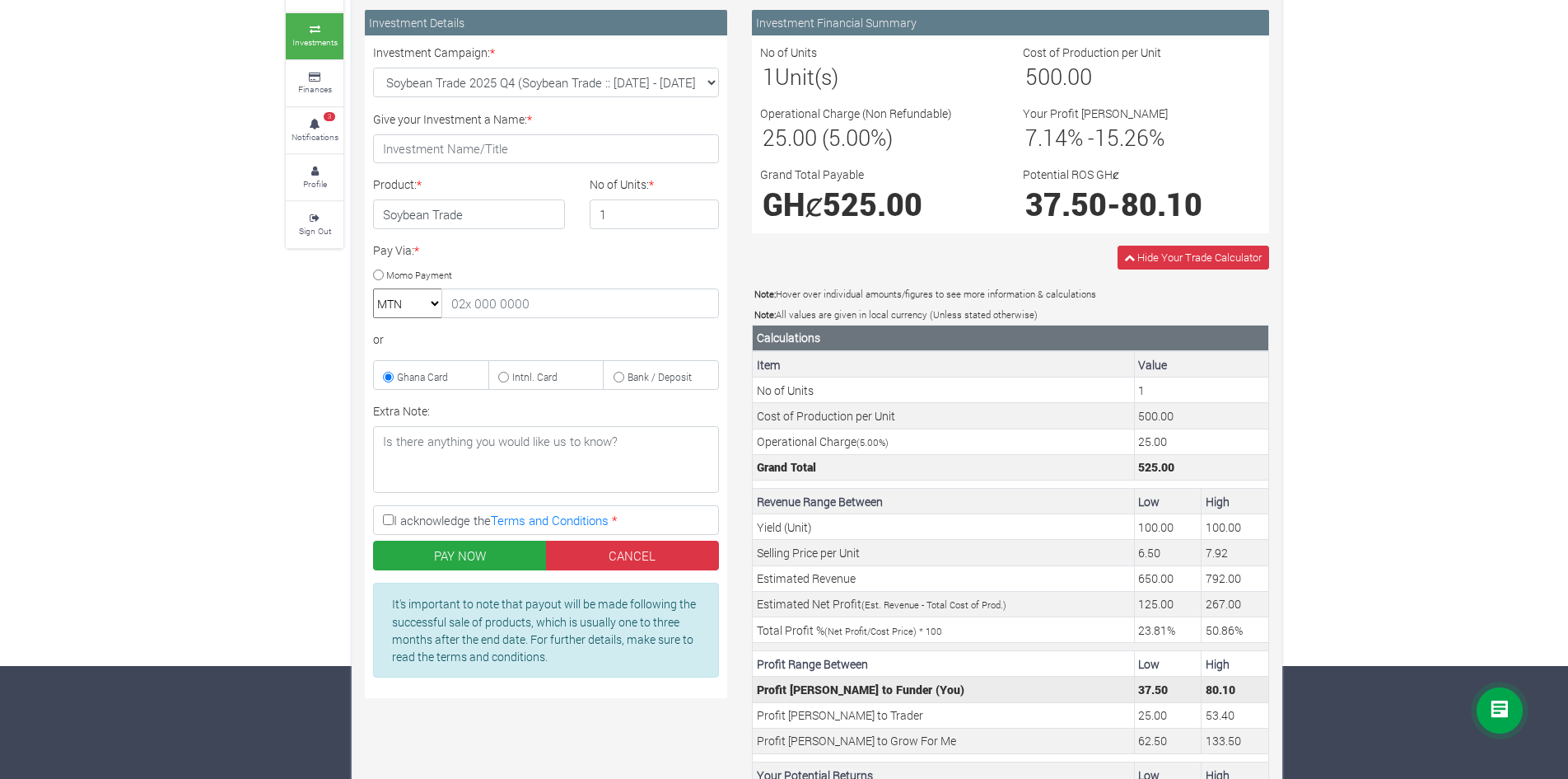
scroll to position [114, 0]
click at [1148, 388] on td "1" at bounding box center [1201, 390] width 134 height 25
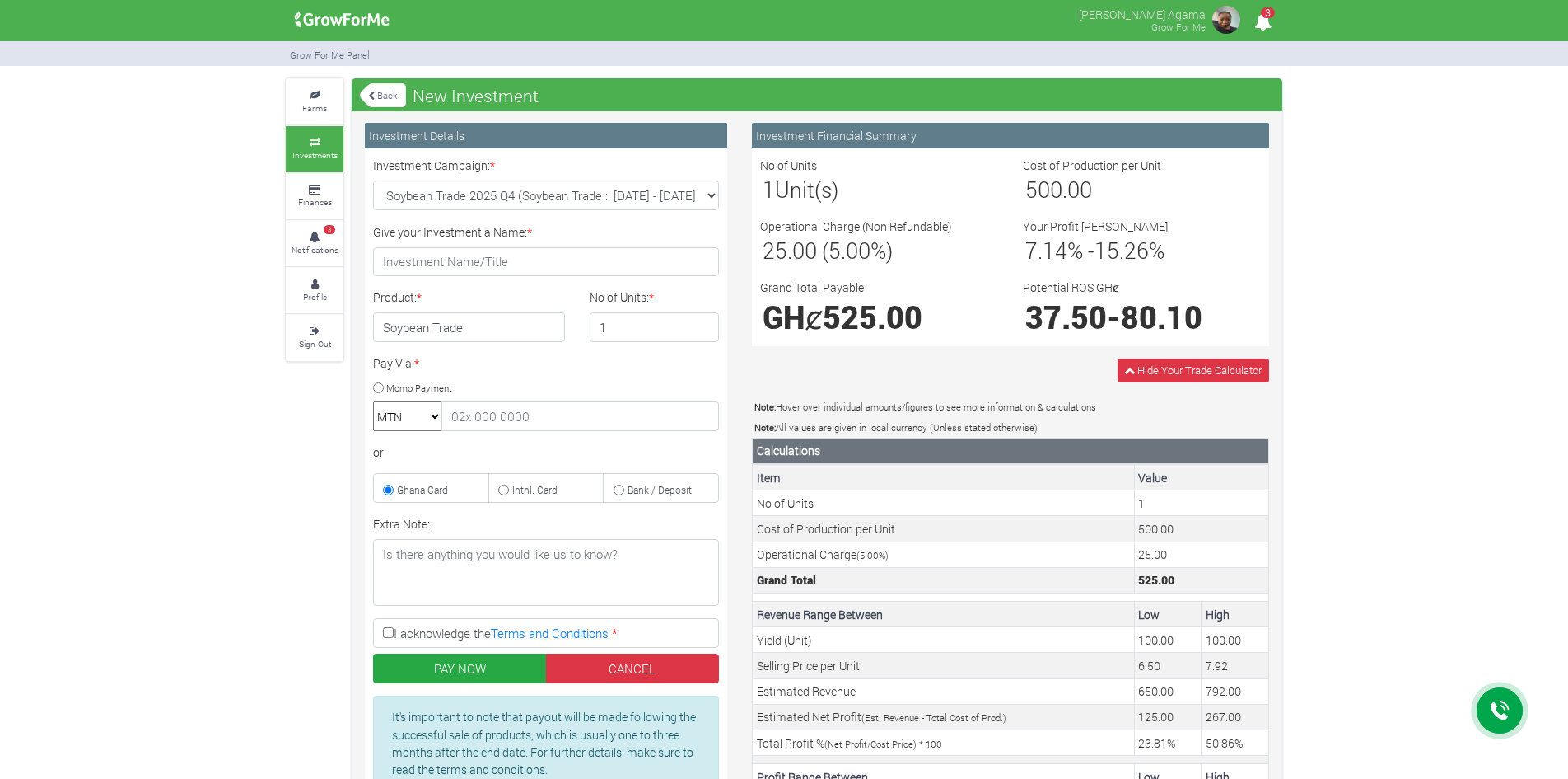
click at [1264, 21] on icon "3" at bounding box center [1262, 21] width 32 height 37
click at [1222, 19] on img at bounding box center [1227, 19] width 33 height 33
